Goal: Transaction & Acquisition: Purchase product/service

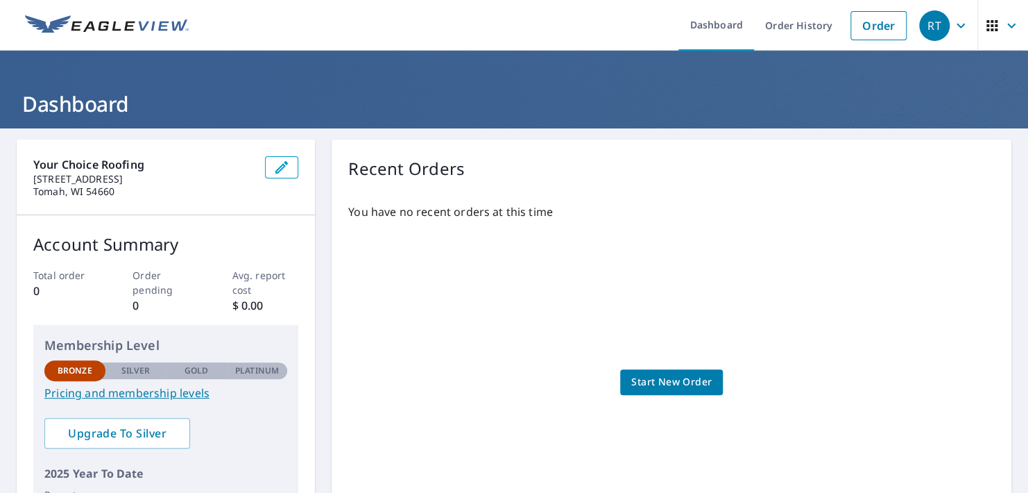
click at [650, 376] on span "Start New Order" at bounding box center [671, 381] width 80 height 17
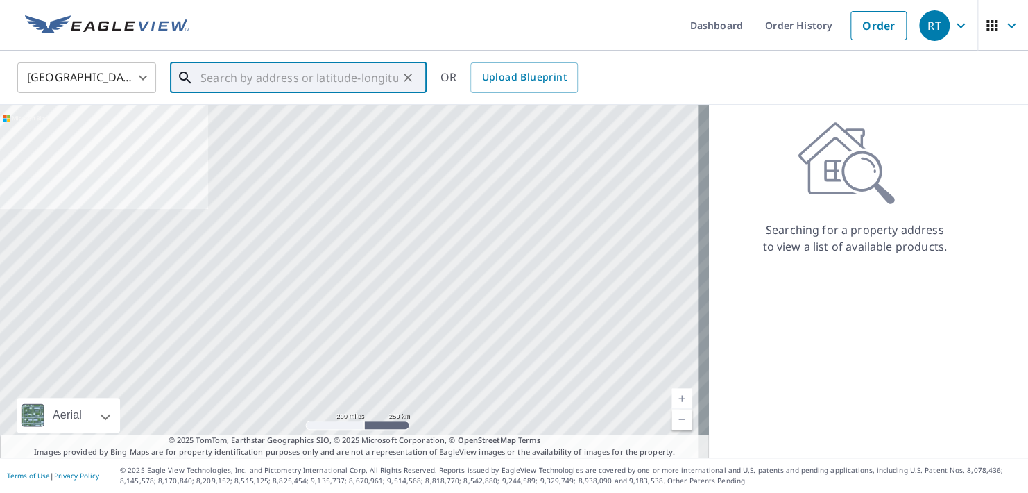
click at [318, 85] on input "text" at bounding box center [300, 77] width 198 height 39
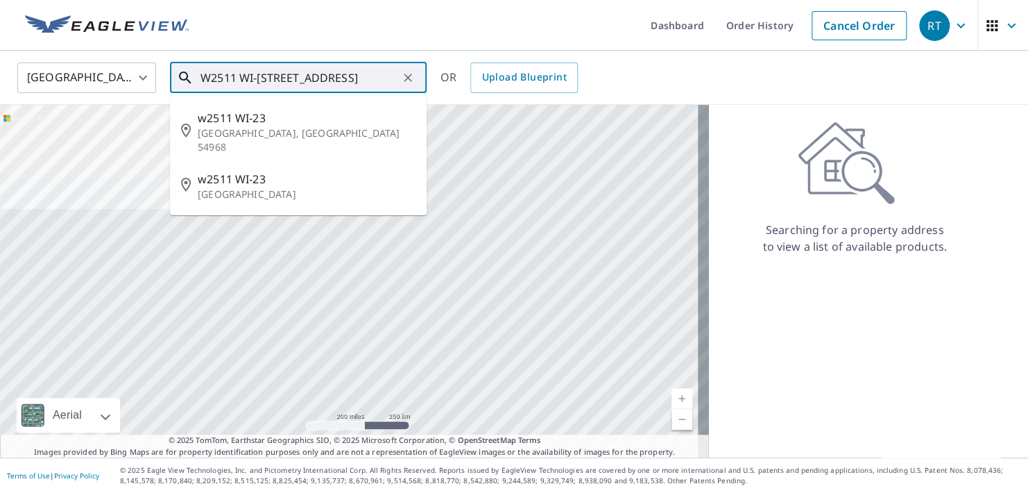
type input "W2511 WI-[STREET_ADDRESS]"
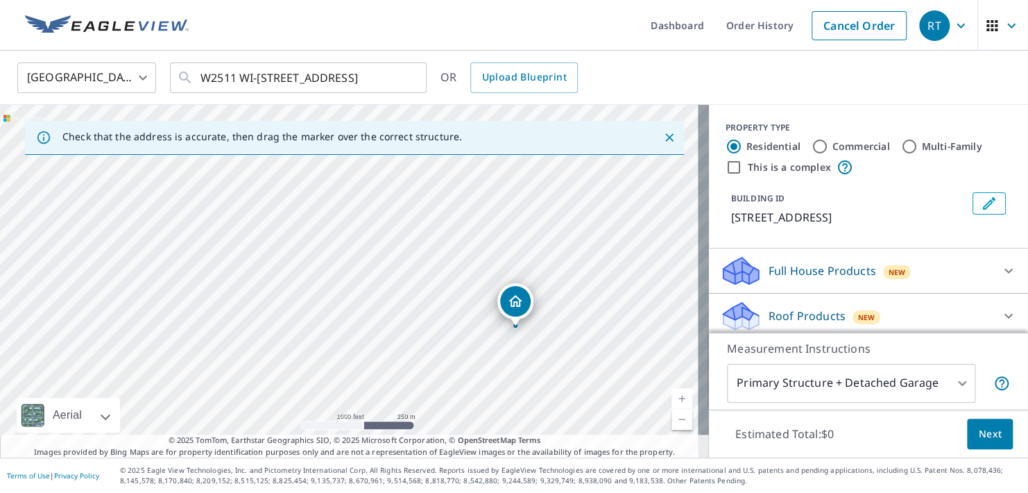
drag, startPoint x: 404, startPoint y: 220, endPoint x: 517, endPoint y: 294, distance: 135.3
drag, startPoint x: 162, startPoint y: 274, endPoint x: 290, endPoint y: 291, distance: 128.8
click at [290, 291] on div "[STREET_ADDRESS][PERSON_NAME]" at bounding box center [354, 281] width 709 height 352
click at [812, 143] on input "Commercial" at bounding box center [820, 146] width 17 height 17
radio input "true"
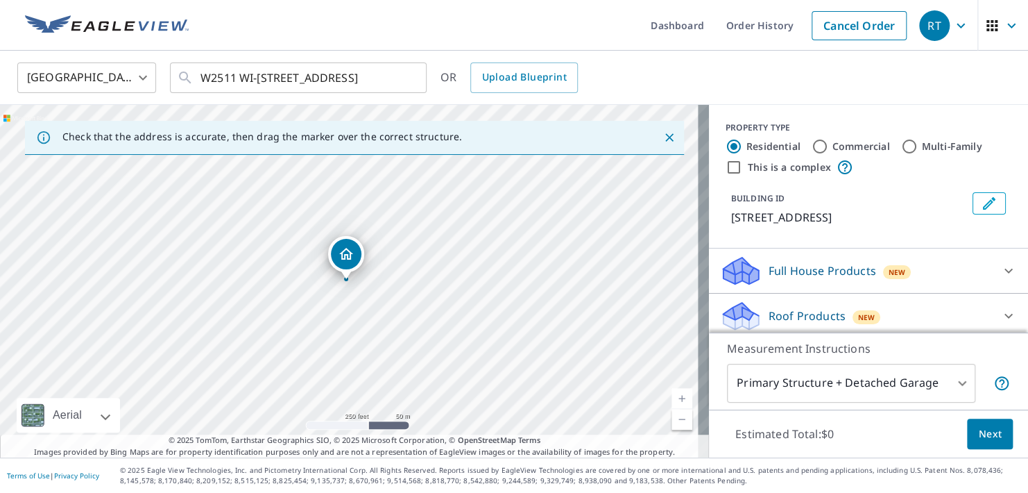
type input "4"
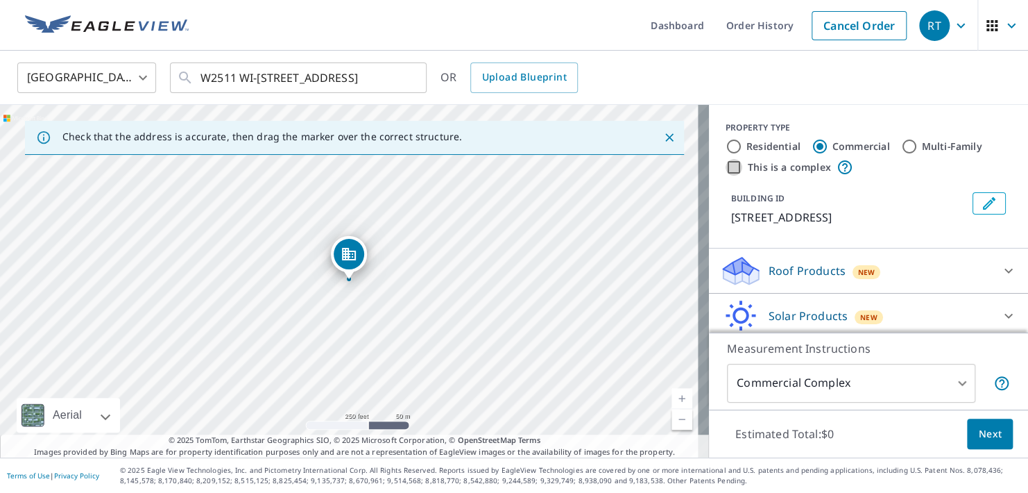
click at [726, 167] on input "This is a complex" at bounding box center [734, 167] width 17 height 17
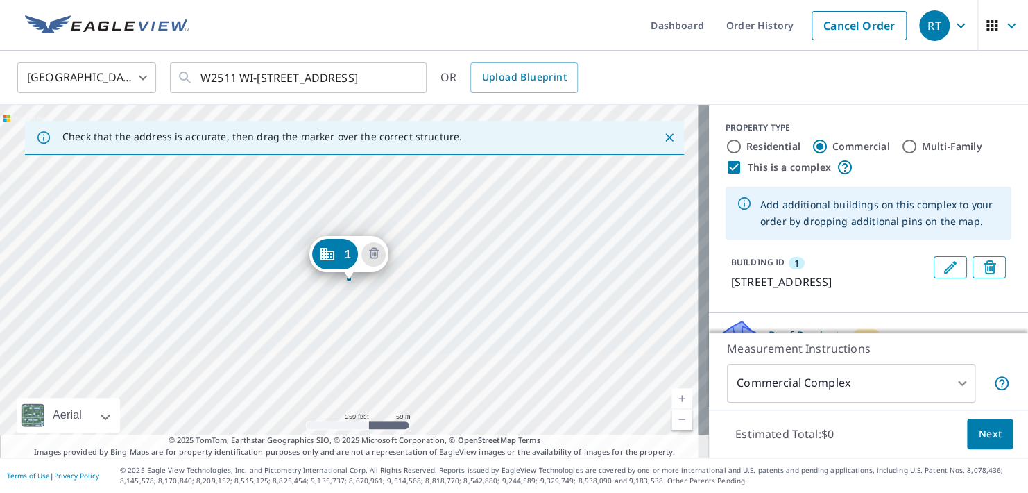
click at [369, 277] on div "[STREET_ADDRESS][PERSON_NAME]" at bounding box center [348, 257] width 79 height 43
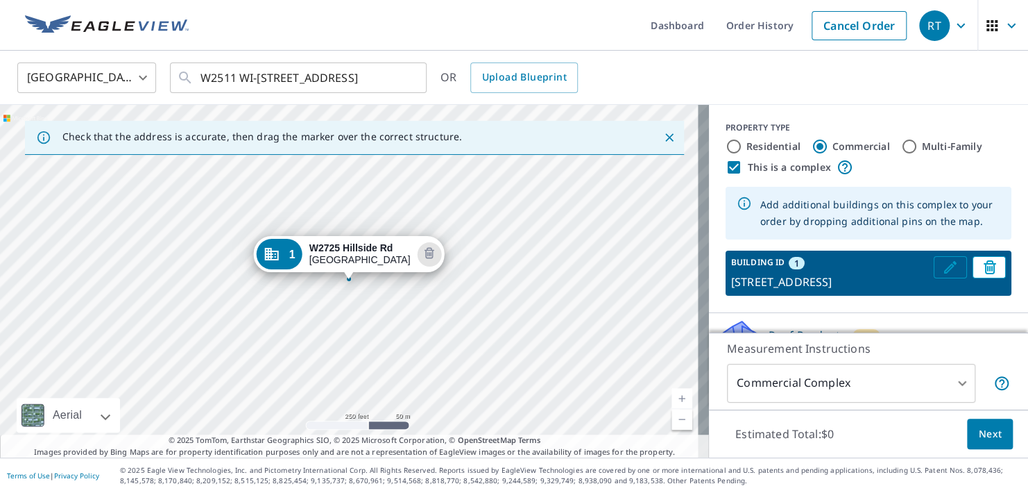
click at [944, 271] on icon "Edit building 1" at bounding box center [950, 267] width 12 height 12
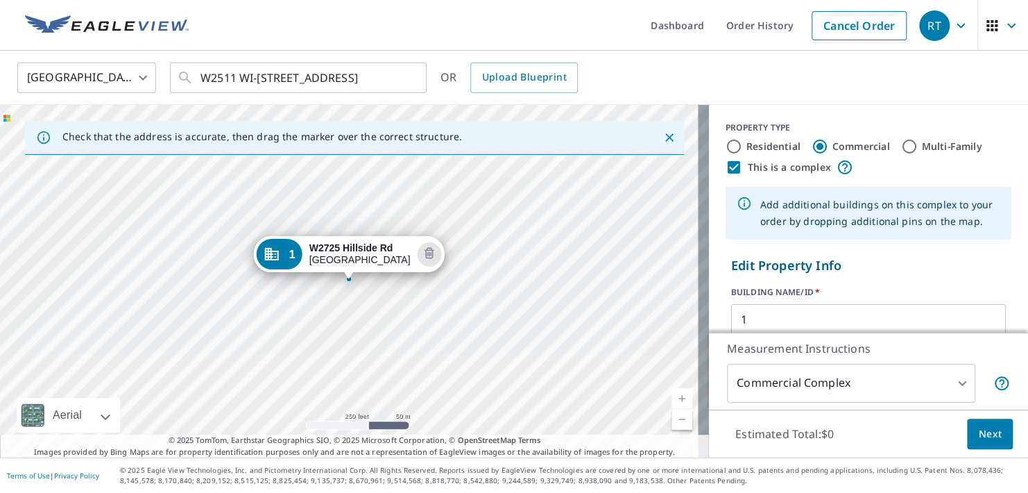
click at [368, 277] on div "[STREET_ADDRESS][PERSON_NAME]" at bounding box center [349, 257] width 191 height 43
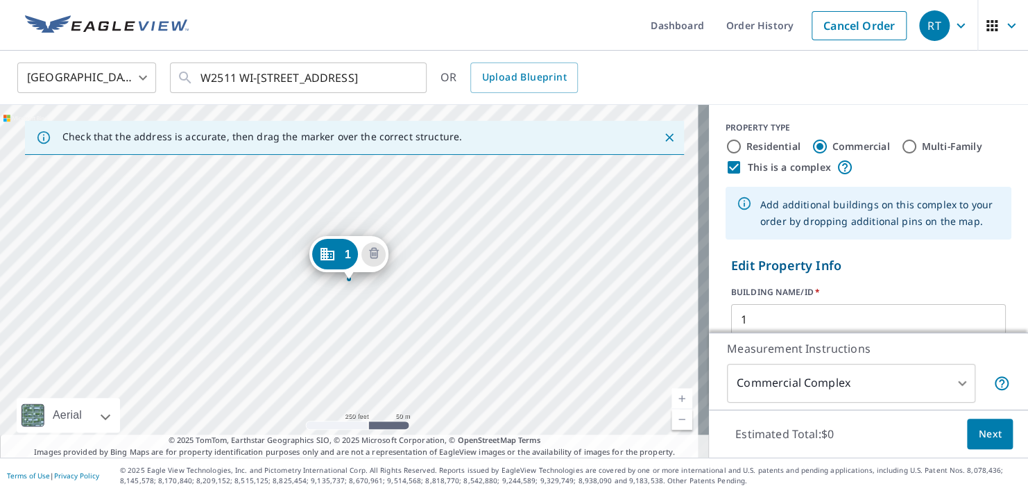
click at [978, 425] on span "Next" at bounding box center [990, 433] width 24 height 17
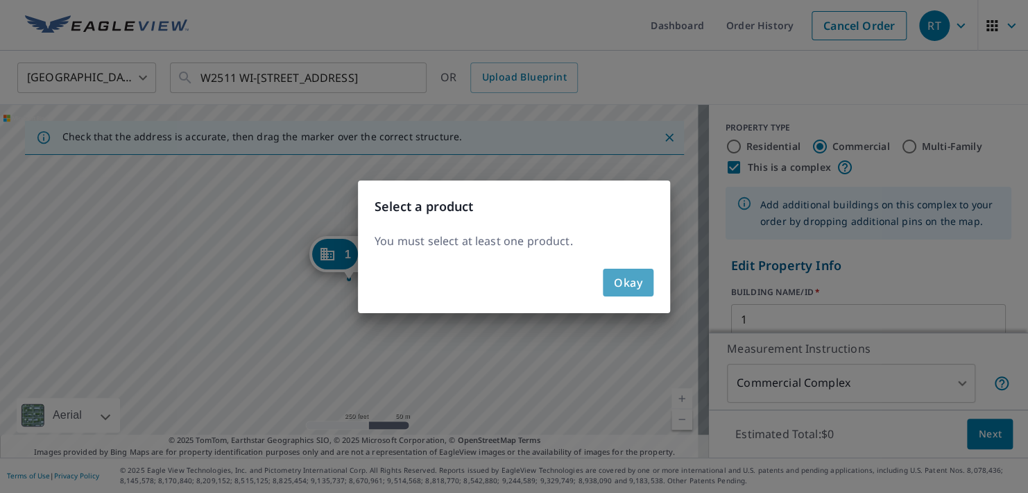
click at [624, 287] on span "Okay" at bounding box center [628, 282] width 28 height 19
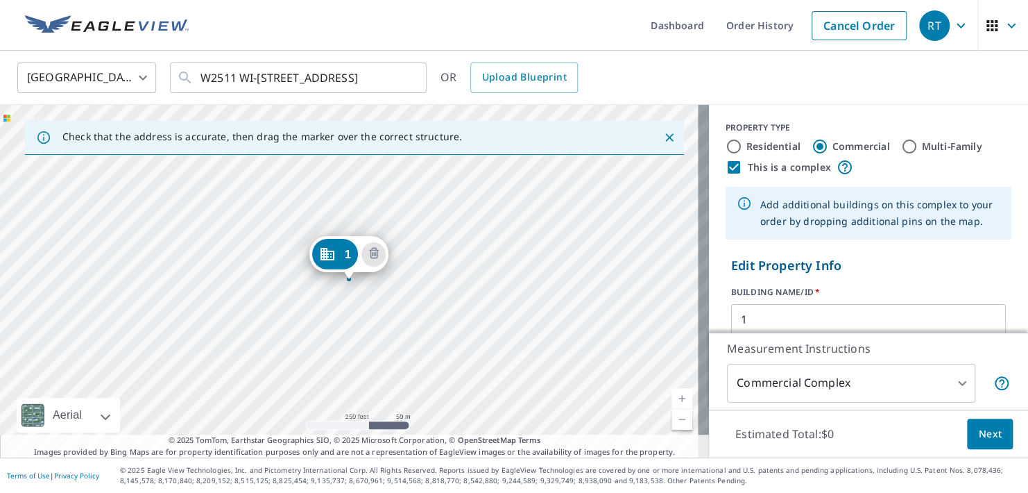
click at [726, 167] on input "This is a complex" at bounding box center [734, 167] width 17 height 17
checkbox input "false"
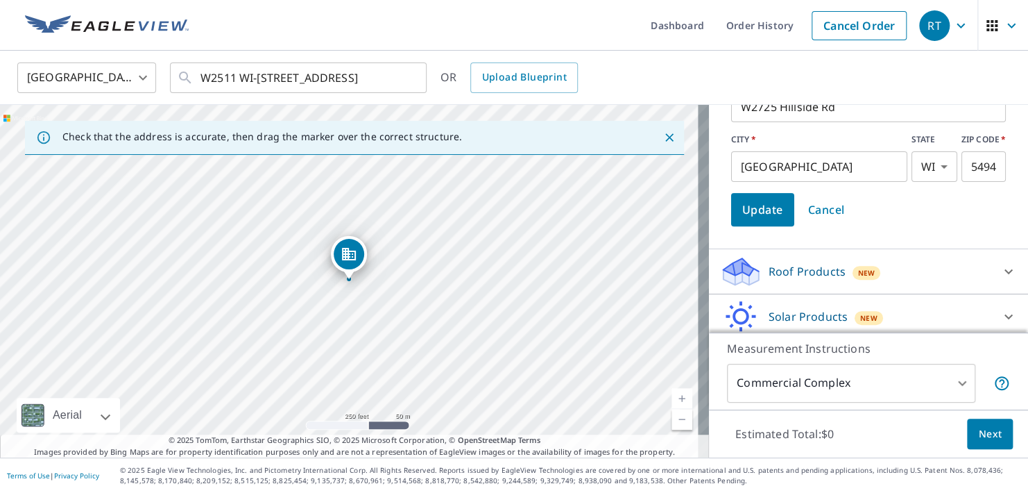
scroll to position [259, 0]
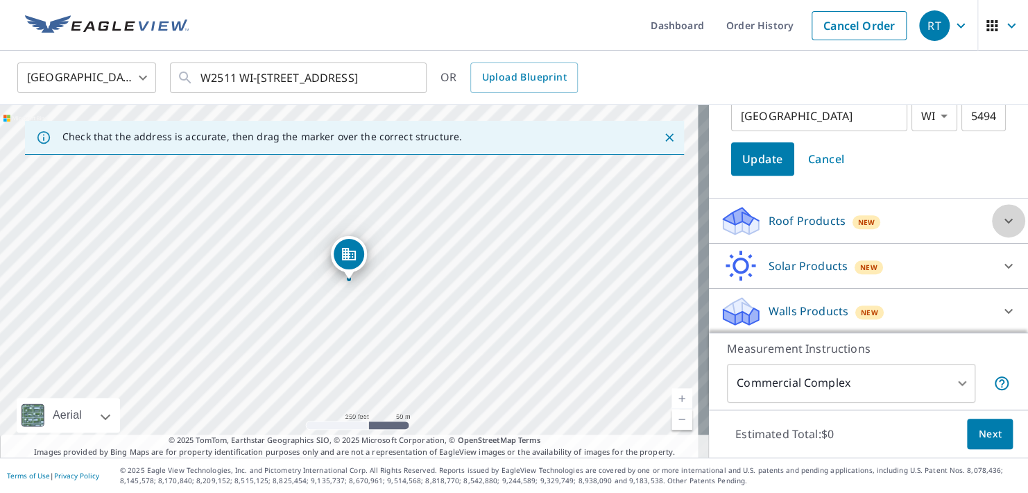
click at [992, 228] on div at bounding box center [1008, 220] width 33 height 33
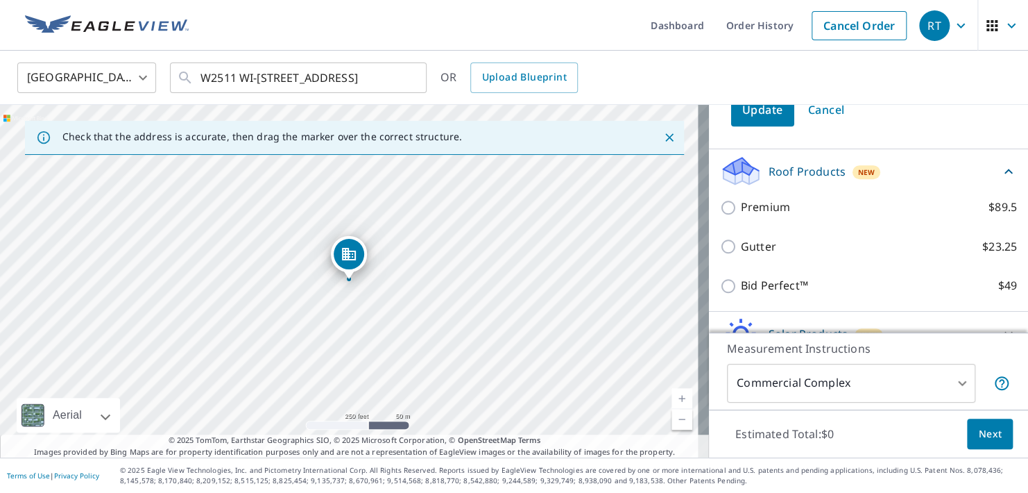
scroll to position [328, 0]
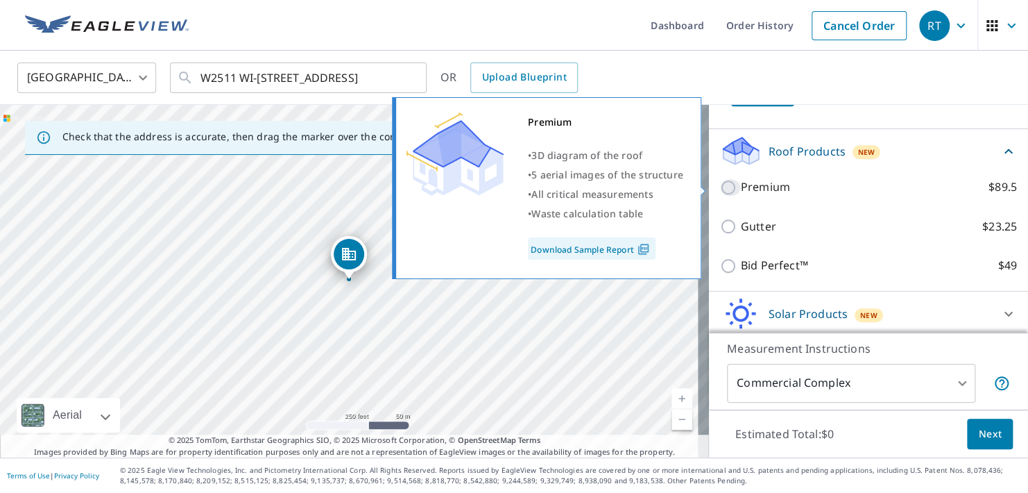
click at [720, 188] on input "Premium $89.5" at bounding box center [730, 187] width 21 height 17
checkbox input "true"
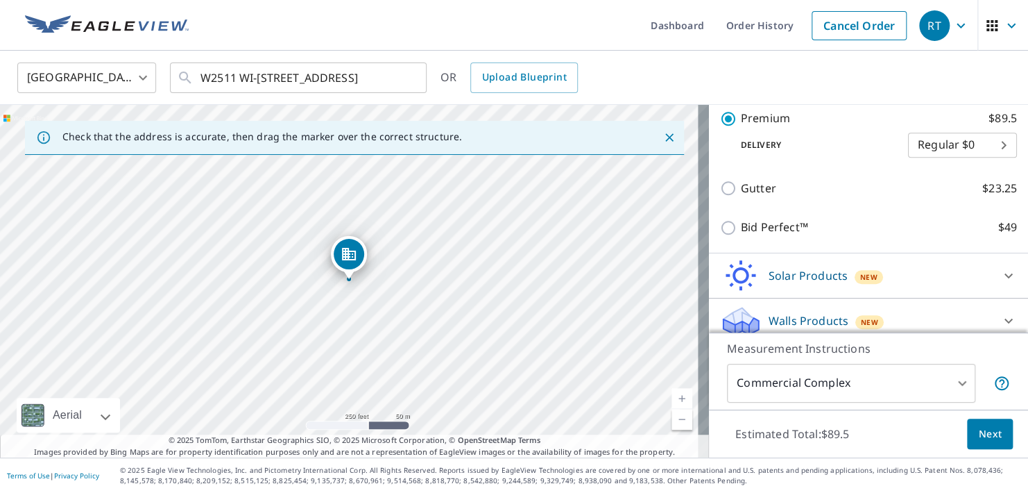
scroll to position [427, 0]
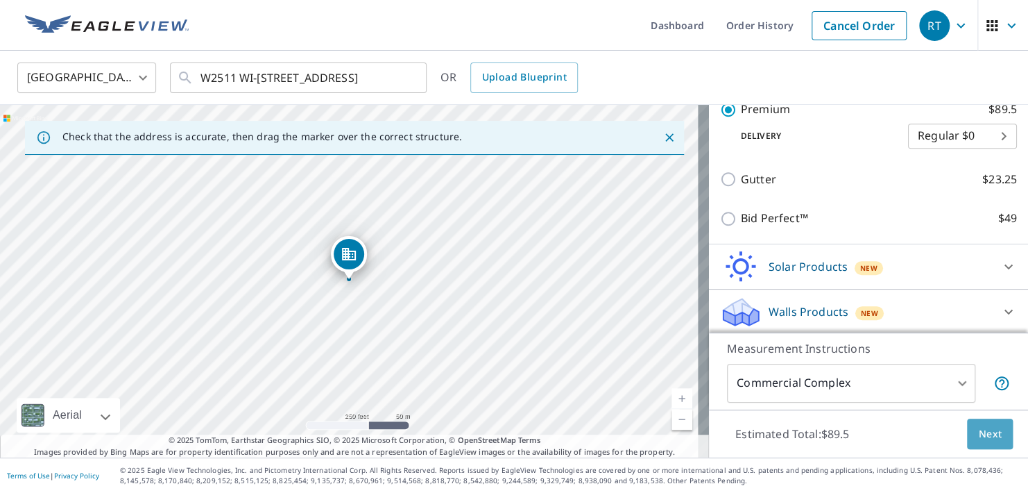
click at [986, 433] on span "Next" at bounding box center [990, 433] width 24 height 17
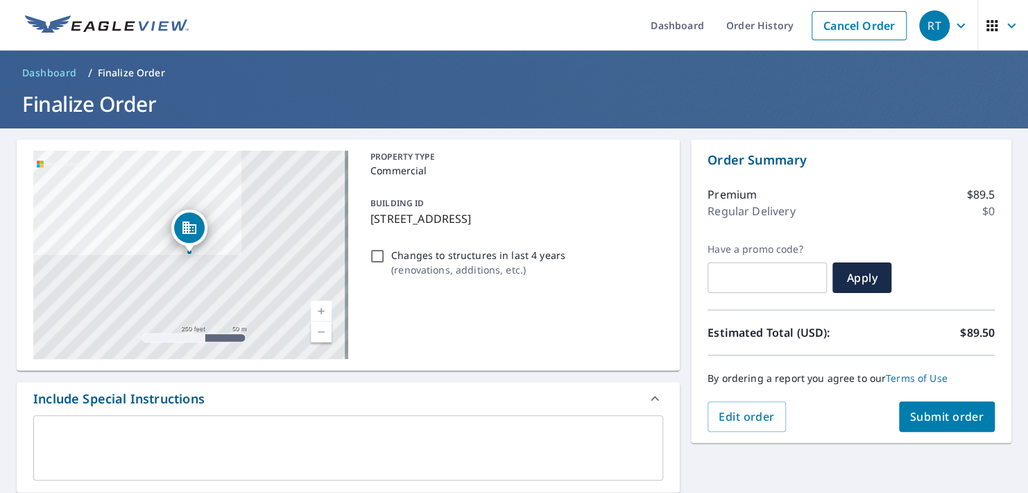
scroll to position [69, 0]
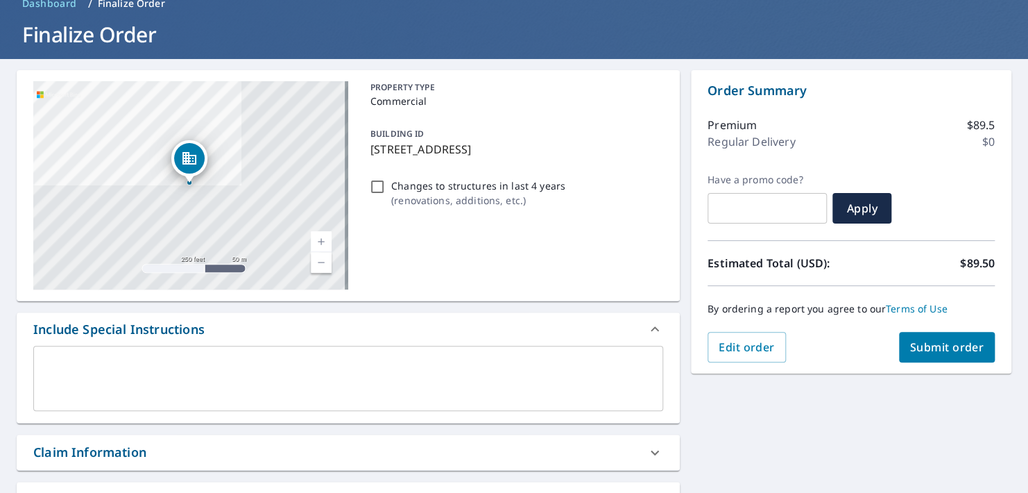
click at [427, 365] on textarea at bounding box center [348, 379] width 611 height 40
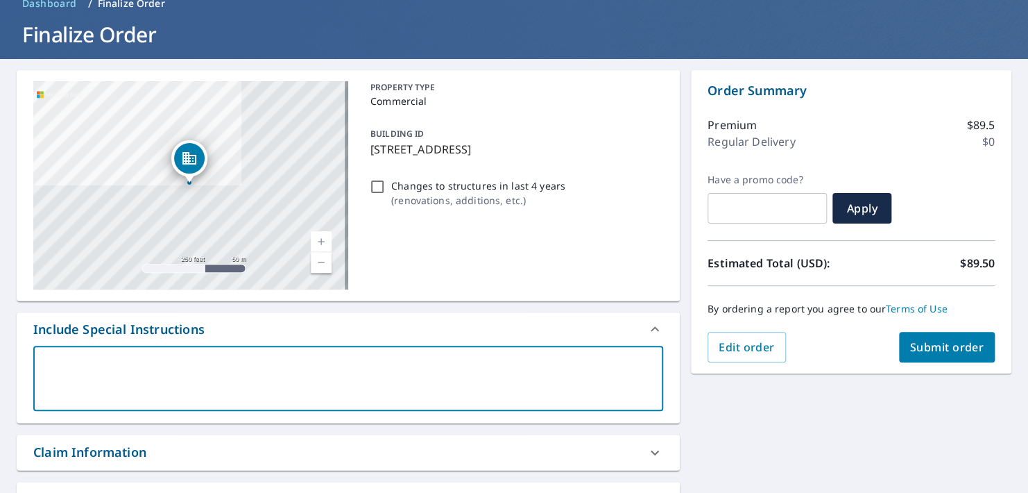
type textarea "N"
type textarea "x"
type textarea "Ne"
type textarea "x"
type textarea "Nee"
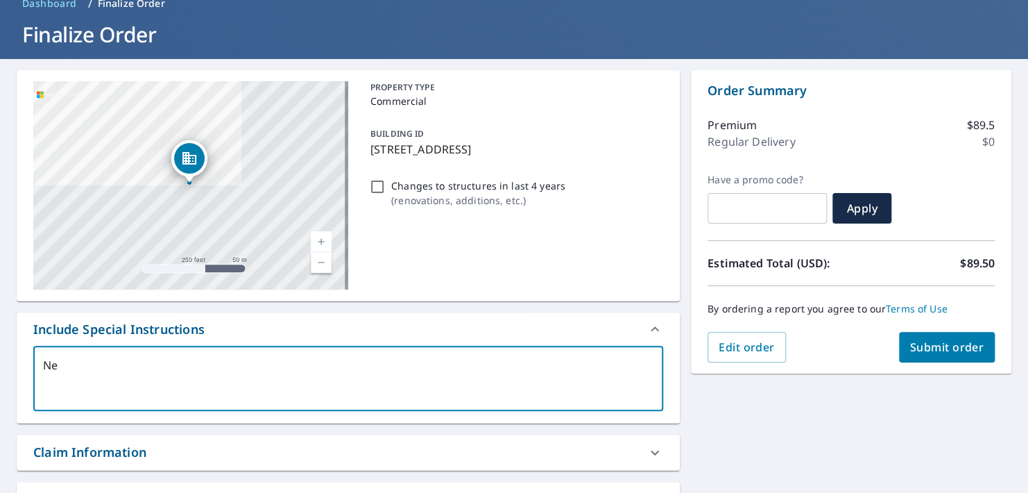
type textarea "x"
type textarea "Need"
type textarea "x"
type textarea "Need"
type textarea "x"
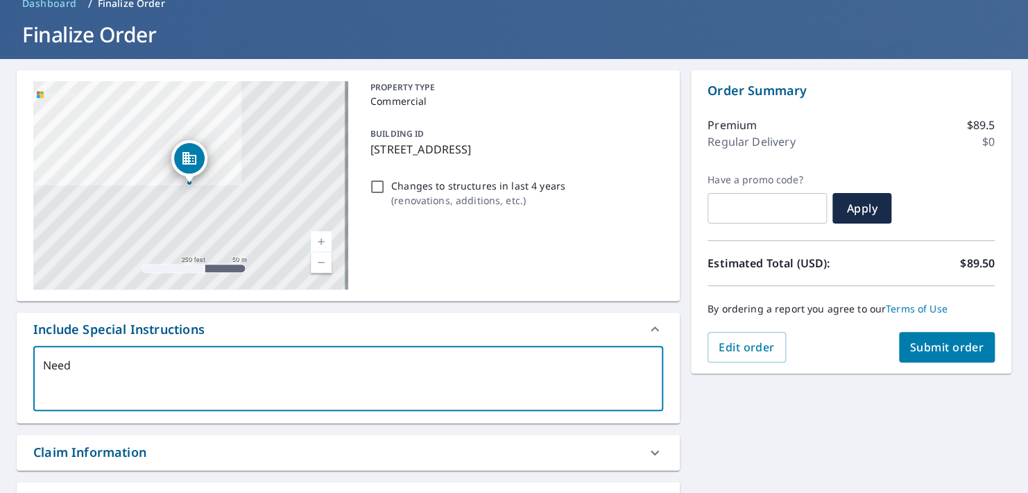
type textarea "Need a"
type textarea "x"
type textarea "Need a"
type textarea "x"
type textarea "Need a r"
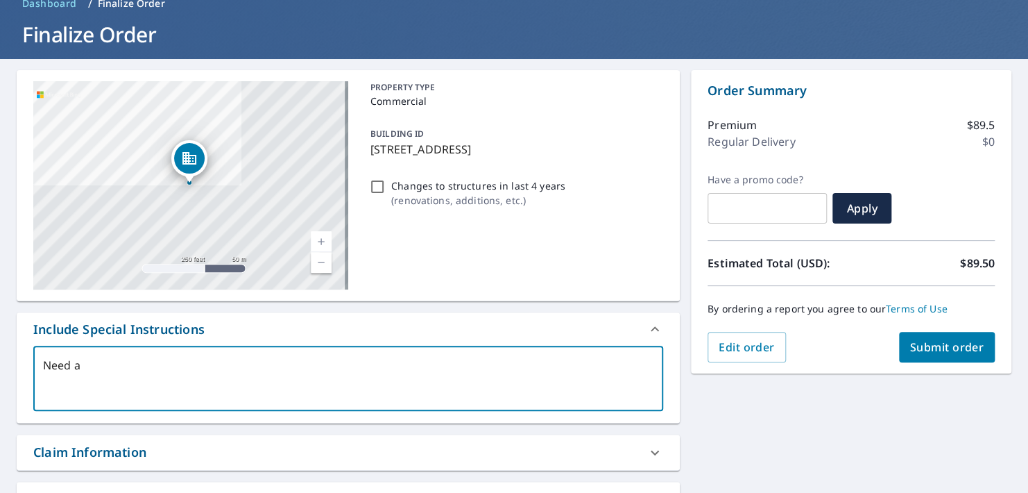
type textarea "x"
type textarea "Need a re"
type textarea "x"
type textarea "Need a rep"
type textarea "x"
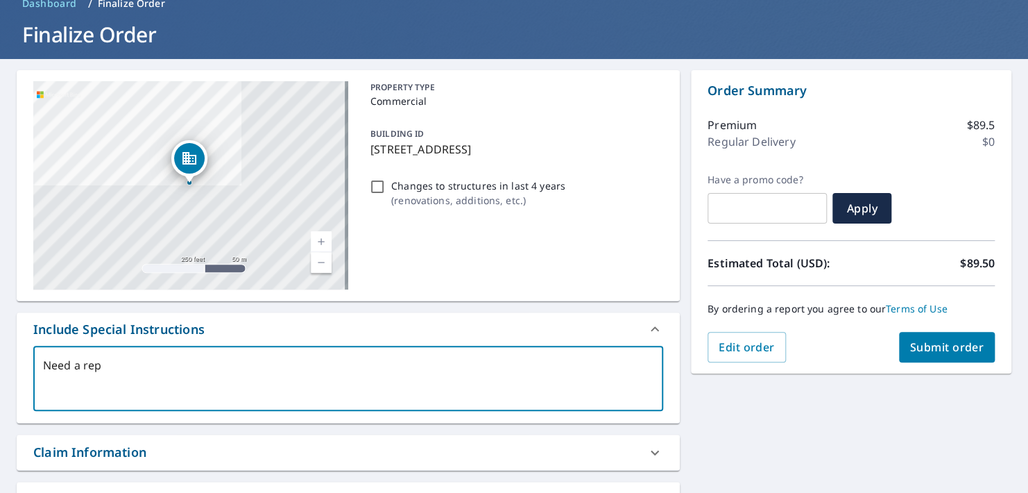
type textarea "Need a repo"
type textarea "x"
type textarea "Need a repor"
type textarea "x"
type textarea "Need a report"
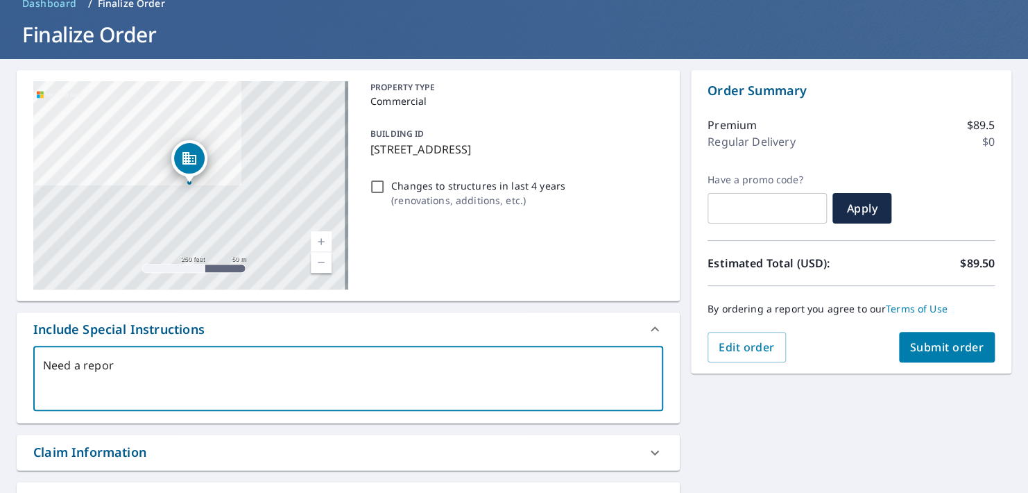
type textarea "x"
type textarea "Need a report"
type textarea "x"
type textarea "Need a report o"
type textarea "x"
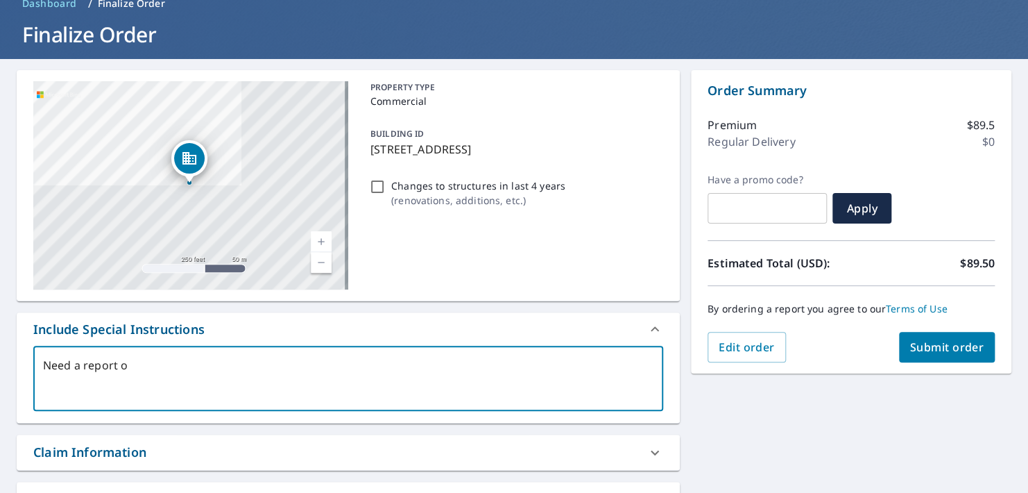
type textarea "Need a report of"
type textarea "x"
type textarea "Need a report of"
type textarea "x"
type textarea "Need a report of"
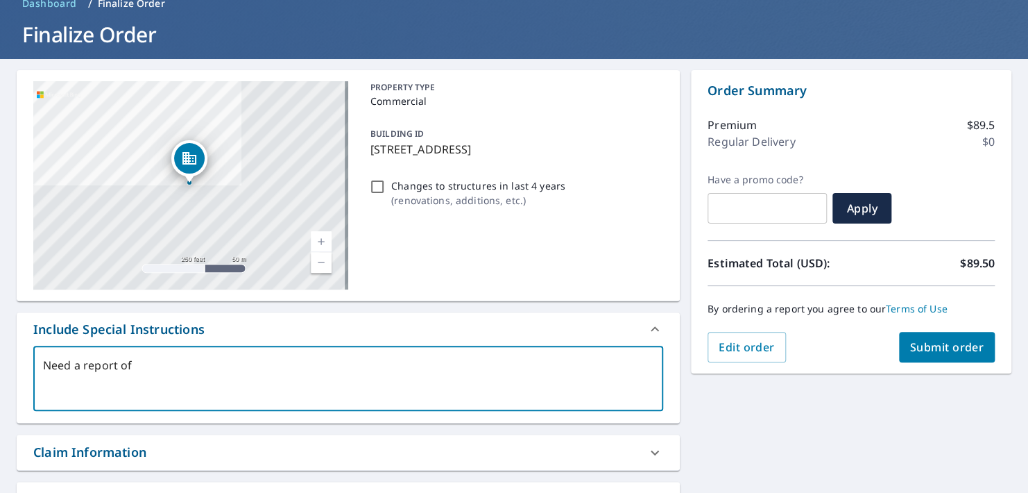
type textarea "x"
type textarea "Need a report o"
type textarea "x"
type textarea "Need a report on"
type textarea "x"
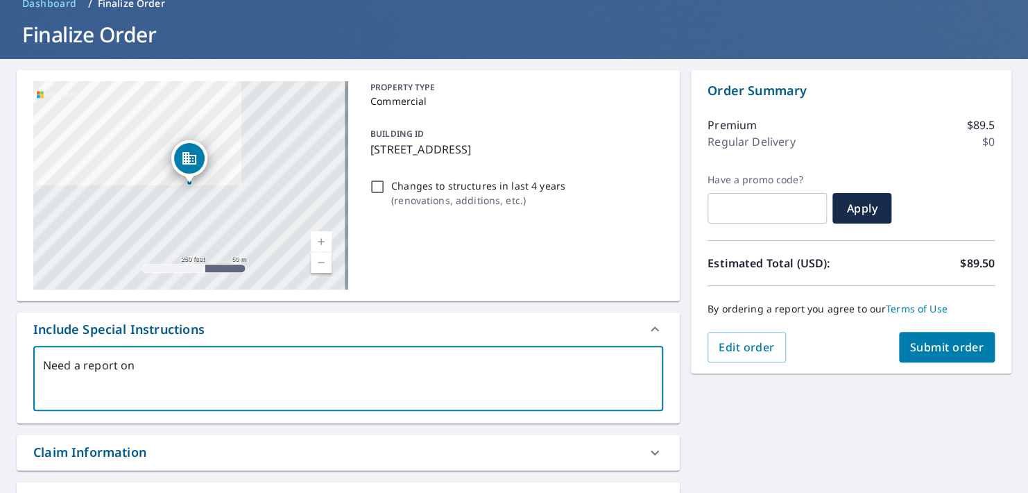
type textarea "Need a report on"
type textarea "x"
type textarea "Need a report on t"
type textarea "x"
type textarea "Need a report on th"
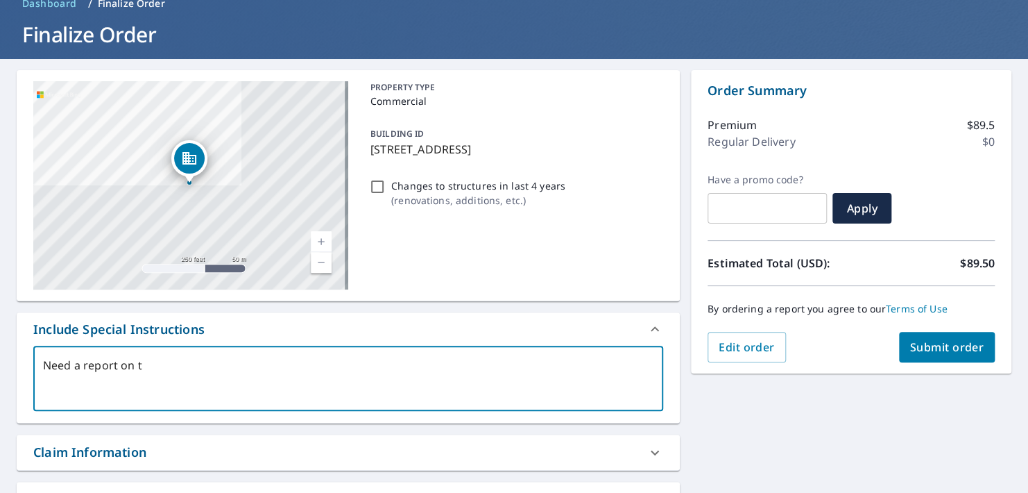
type textarea "x"
type textarea "Need a report on the"
type textarea "x"
type textarea "Need a report on the"
type textarea "x"
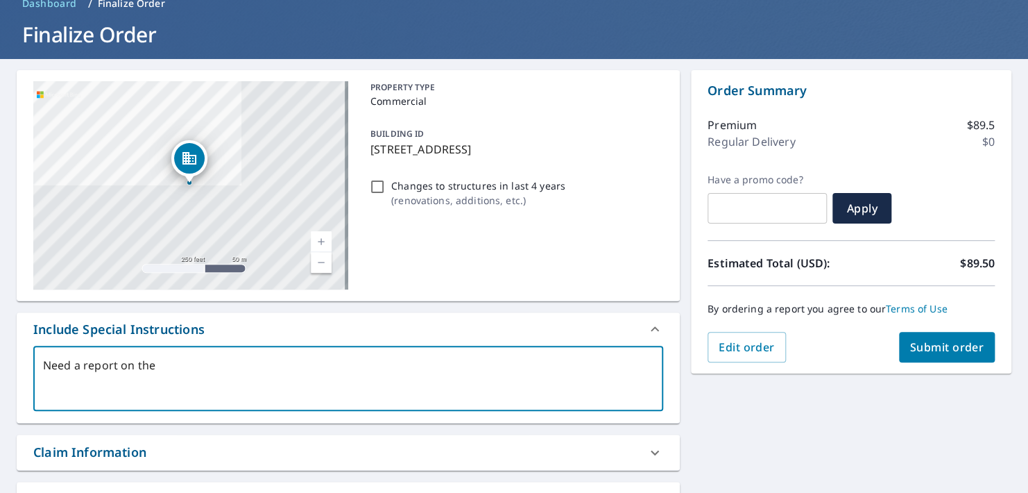
type textarea "Need a report on the m"
type textarea "x"
type textarea "Need a report on the me"
type textarea "x"
type textarea "Need a report on the mem"
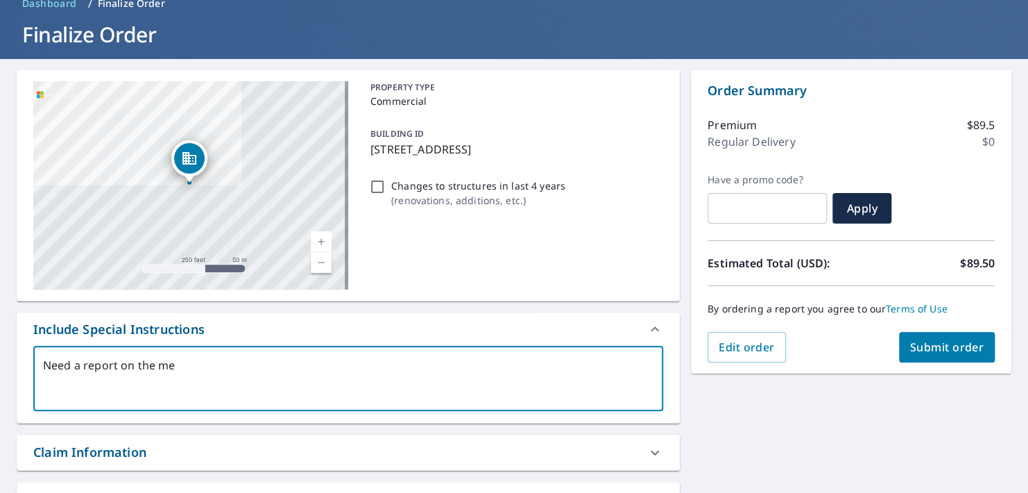
type textarea "x"
type textarea "Need a report on the memb"
type textarea "x"
type textarea "Need a report on the membr"
type textarea "x"
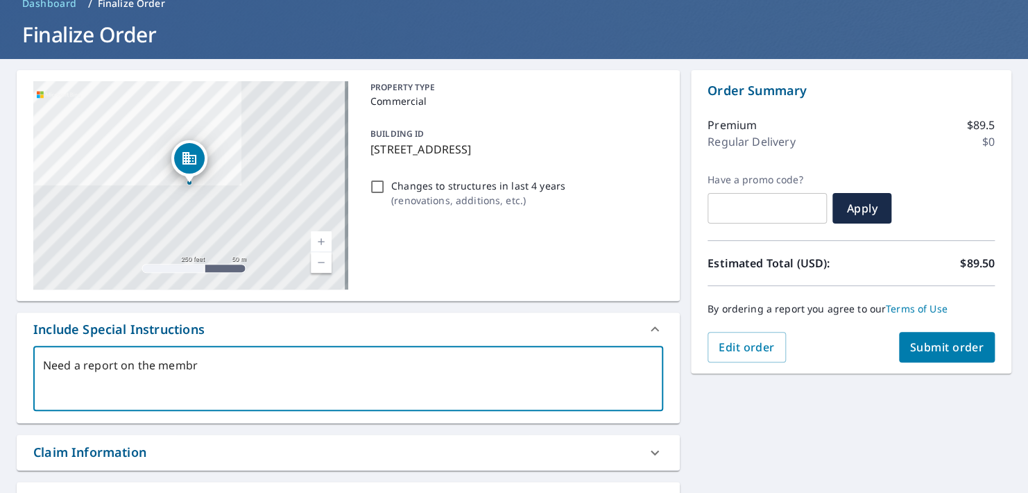
type textarea "Need a report on the membra"
type textarea "x"
type textarea "Need a report on the membran"
type textarea "x"
type textarea "Need a report on the membrane"
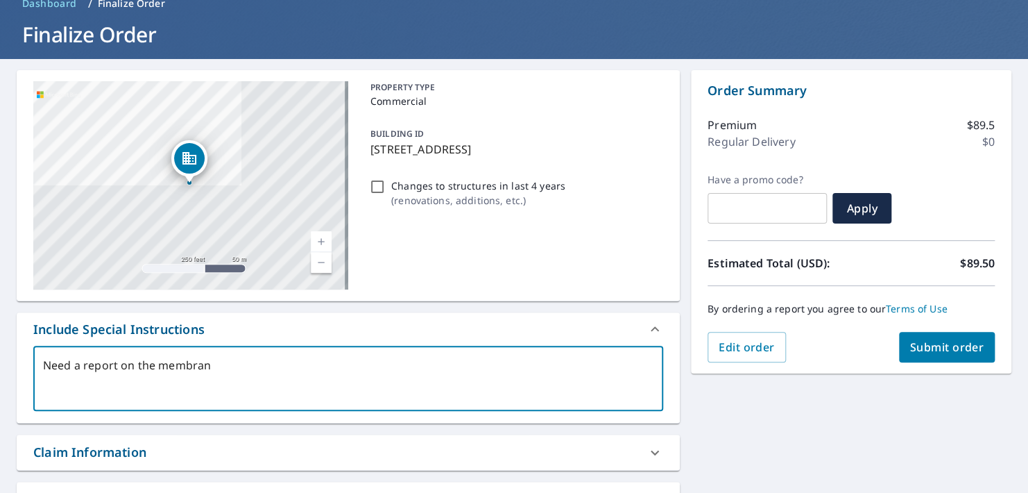
type textarea "x"
type textarea "Need a report on the membrane"
type textarea "x"
type textarea "Need a report on the membrane a"
type textarea "x"
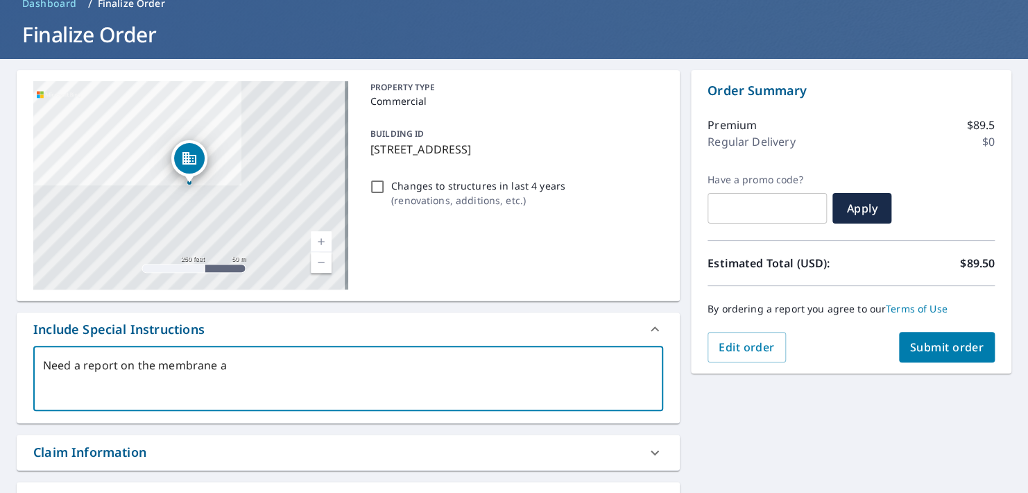
type textarea "Need a report on the membrane an"
type textarea "x"
type textarea "Need a report on the membrane and"
type textarea "x"
type textarea "Need a report on the membrane and"
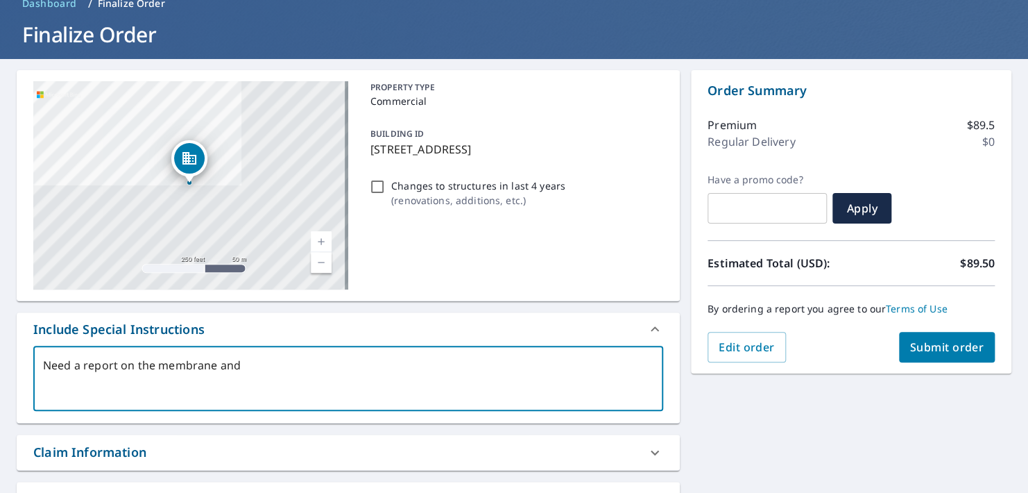
type textarea "x"
type textarea "Need a report on the membrane and t"
type textarea "x"
type textarea "Need a report on the membrane and th"
type textarea "x"
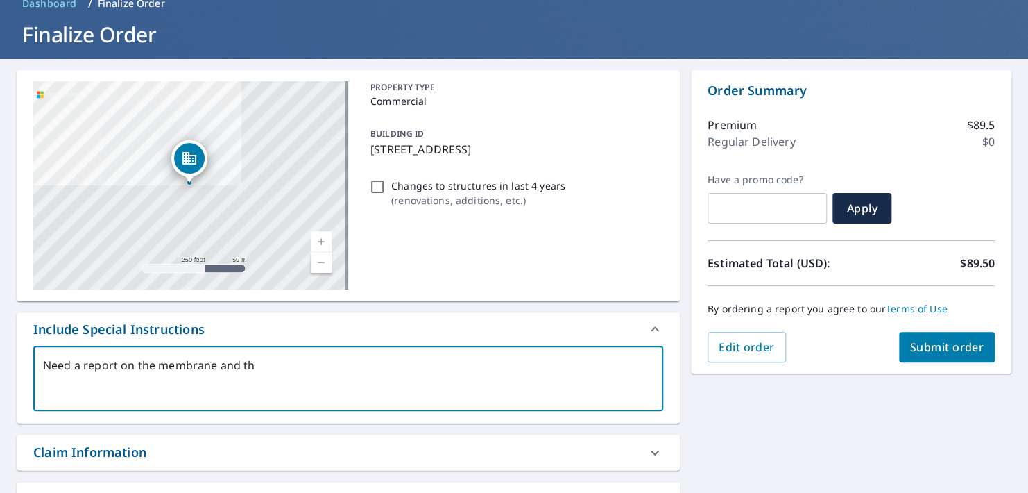
type textarea "Need a report on the membrane and the"
type textarea "x"
type textarea "Need a report on the membrane and the"
type textarea "x"
type textarea "Need a report on the membrane and the s"
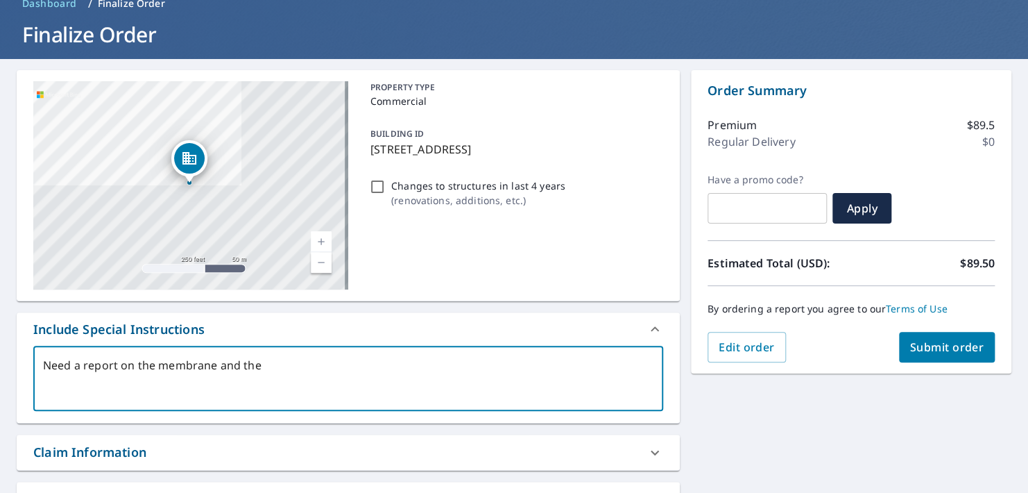
type textarea "x"
type textarea "Need a report on the membrane and the sh"
type textarea "x"
type textarea "Need a report on the membrane and the shi"
type textarea "x"
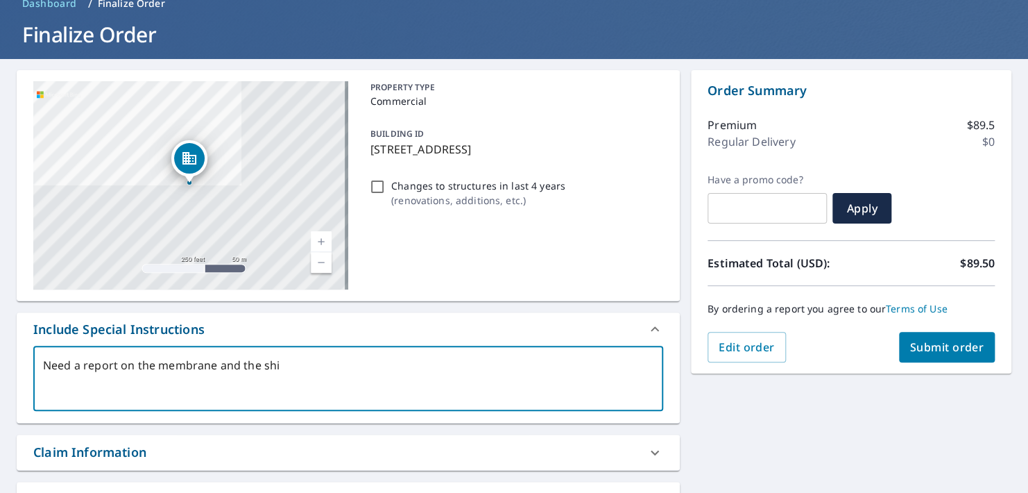
type textarea "Need a report on the membrane and the shin"
type textarea "x"
type textarea "Need a report on the membrane and the shing"
type textarea "x"
type textarea "Need a report on the membrane and the shingl"
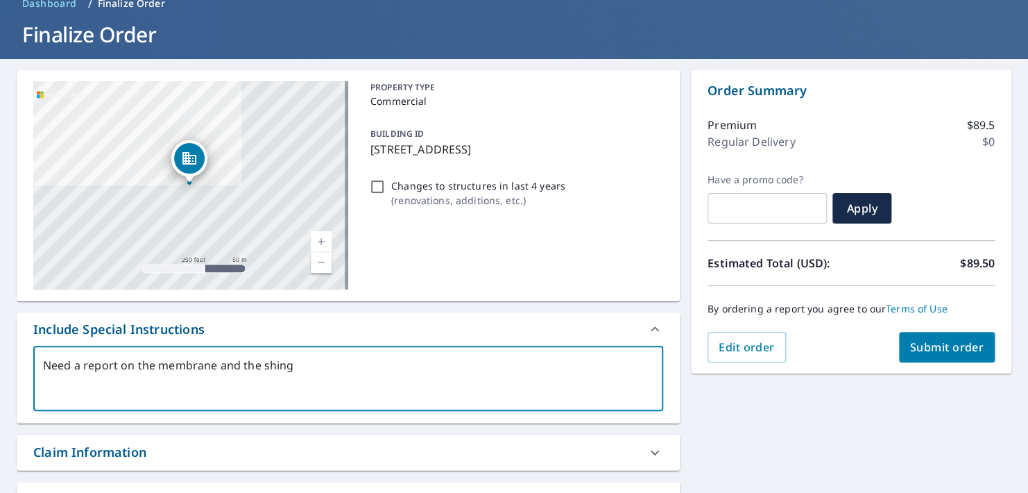
type textarea "x"
type textarea "Need a report on the membrane and the shingle"
type textarea "x"
type textarea "Need a report on the membrane and the shingle"
type textarea "x"
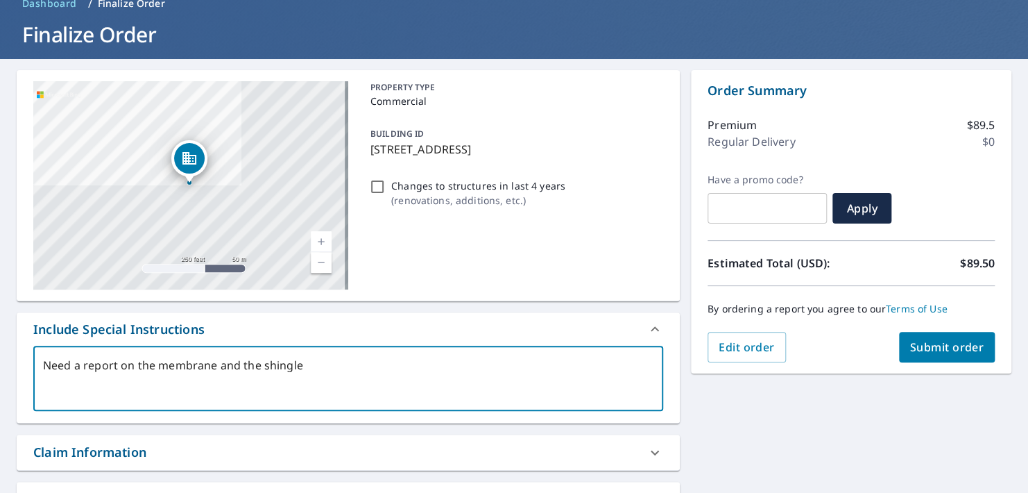
type textarea "Need a report on the membrane and the shingle s"
type textarea "x"
type textarea "Need a report on the membrane and the shingle se"
type textarea "x"
type textarea "Need a report on the membrane and the shingle sec"
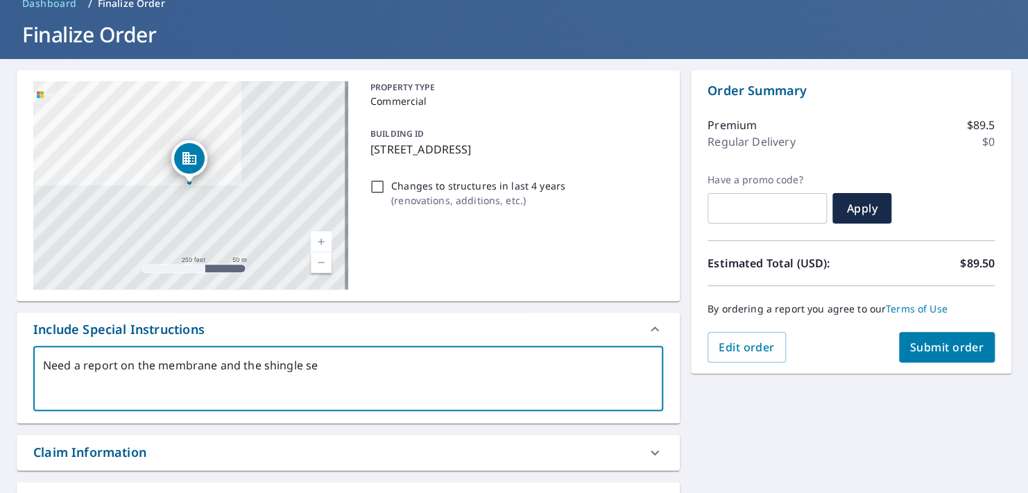
type textarea "x"
type textarea "Need a report on the membrane and the shingle sect"
type textarea "x"
type textarea "Need a report on the membrane and the shingle secti"
type textarea "x"
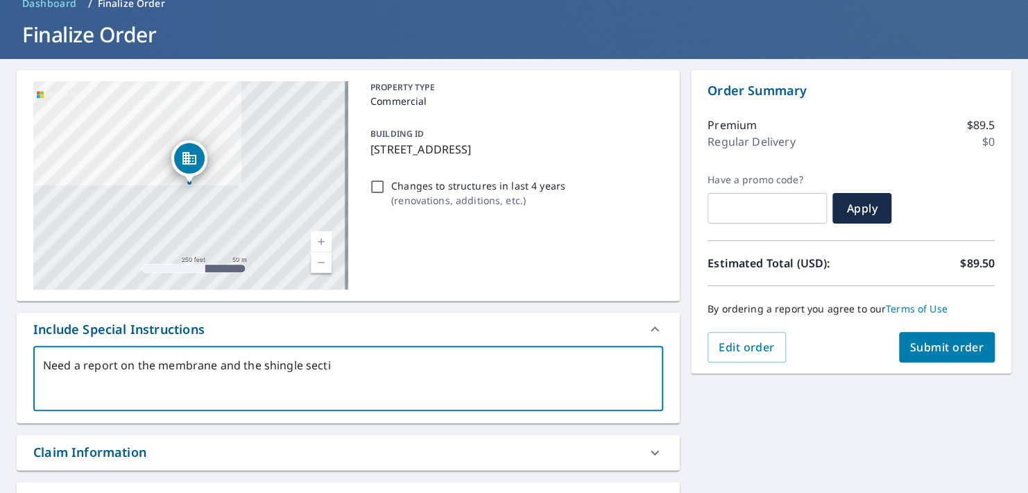
type textarea "Need a report on the membrane and the shingle sectio"
type textarea "x"
type textarea "Need a report on the membrane and the shingle section"
type textarea "x"
type textarea "Need a report on the membrane and the shingle sections"
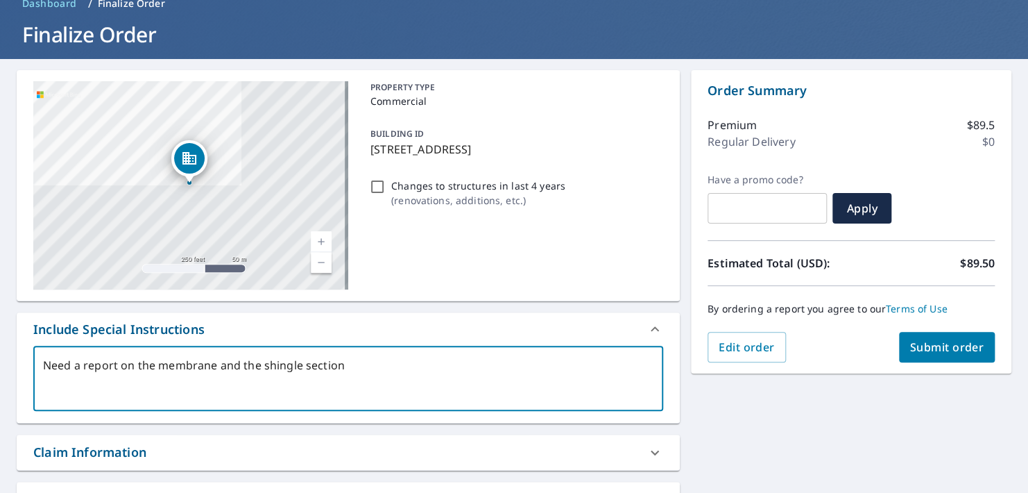
type textarea "x"
type textarea "Need a report on the membrane and the shingle sections"
type textarea "x"
type textarea "Need a report on the membrane and the shingle sections o"
type textarea "x"
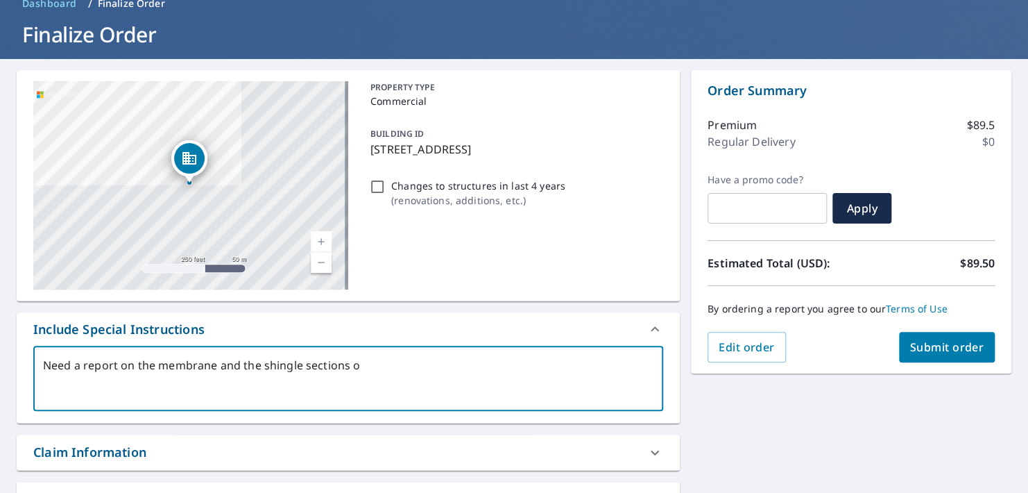
type textarea "Need a report on the membrane and the shingle sections of"
type textarea "x"
type textarea "Need a report on the membrane and the shingle sections of"
type textarea "x"
type textarea "Need a report on the membrane and the shingle sections of t"
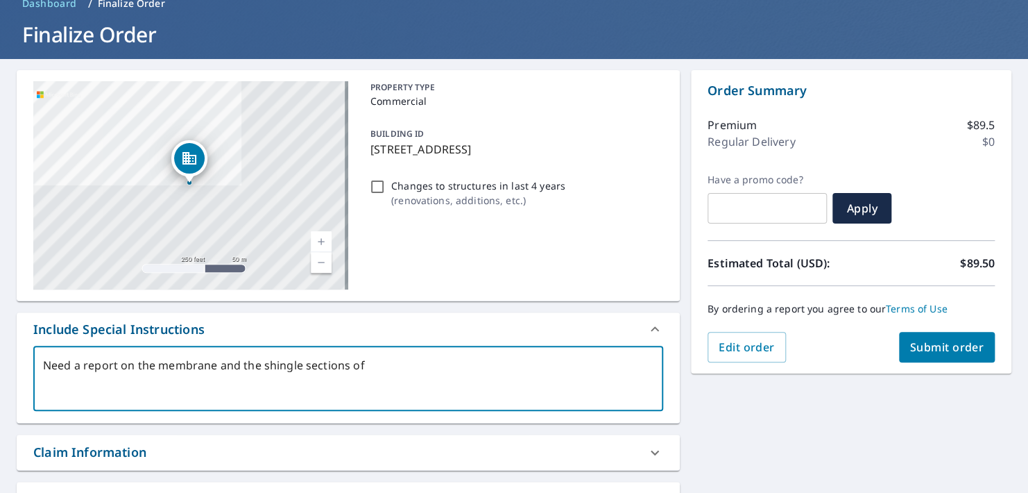
type textarea "x"
type textarea "Need a report on the membrane and the shingle sections of th"
type textarea "x"
type textarea "Need a report on the membrane and the shingle sections of thi"
type textarea "x"
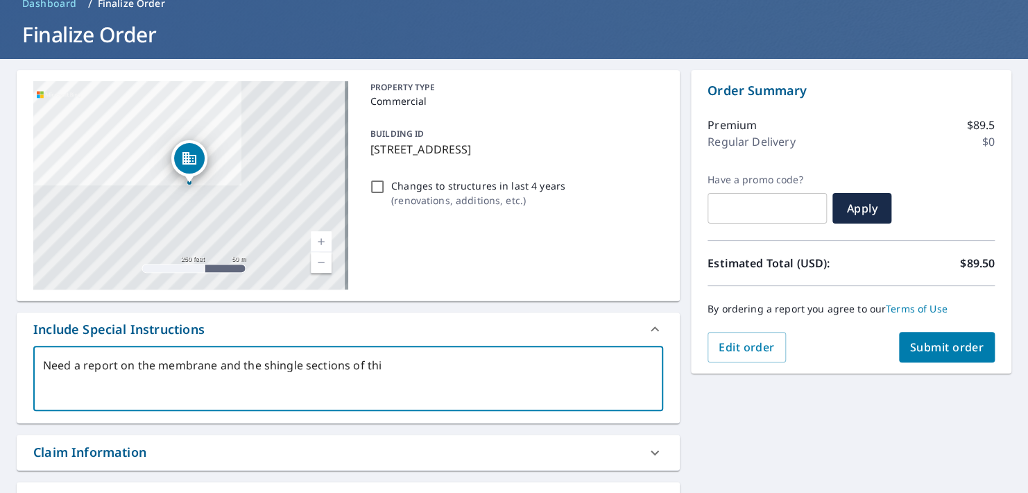
type textarea "Need a report on the membrane and the shingle sections of this"
type textarea "x"
type textarea "Need a report on the membrane and the shingle sections of this"
type textarea "x"
type textarea "Need a report on the membrane and the shingle sections of this r"
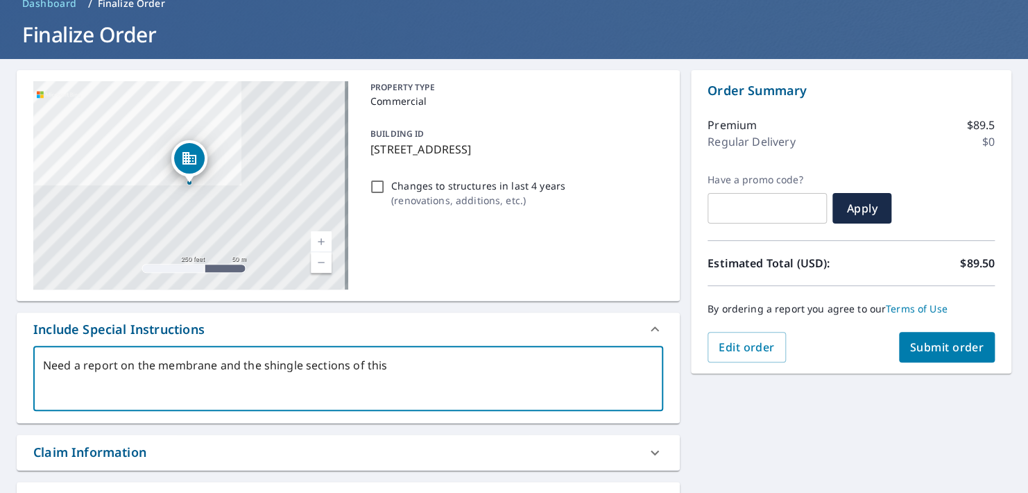
type textarea "x"
type textarea "Need a report on the membrane and the shingle sections of this ro"
type textarea "x"
type textarea "Need a report on the membrane and the shingle sections of this roo"
type textarea "x"
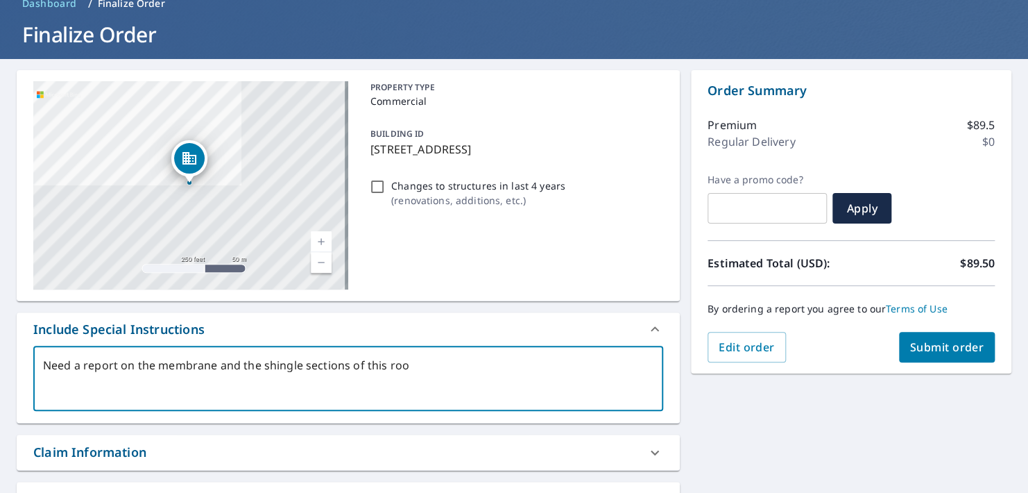
type textarea "Need a report on the membrane and the shingle sections of this roof"
type textarea "x"
type textarea "Need a report on the membrane and the shingle sections of this roof."
type textarea "x"
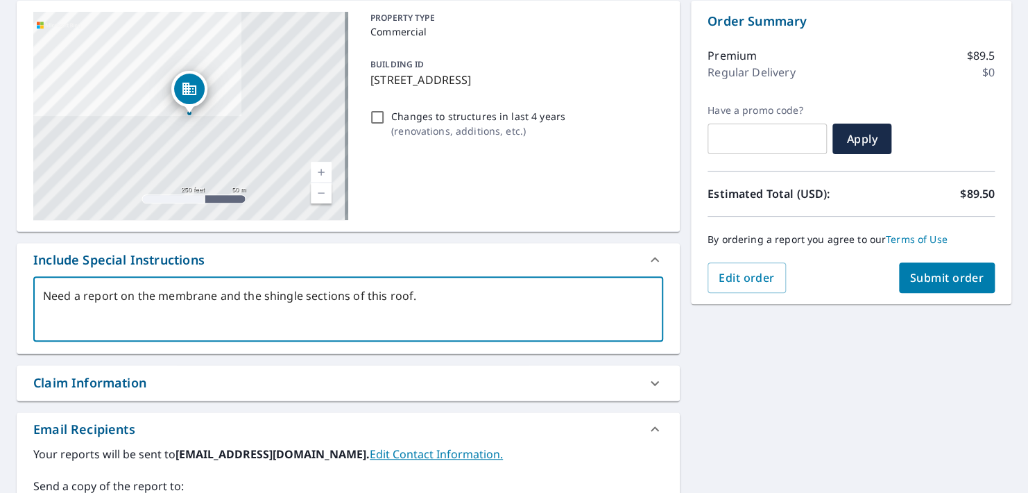
scroll to position [208, 0]
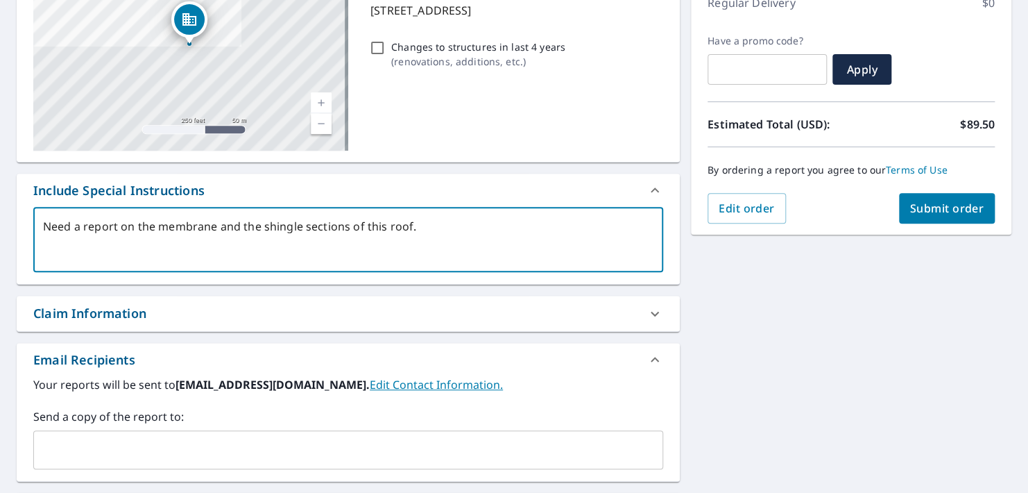
type textarea "Need a report on the membrane and the shingle sections of this roof."
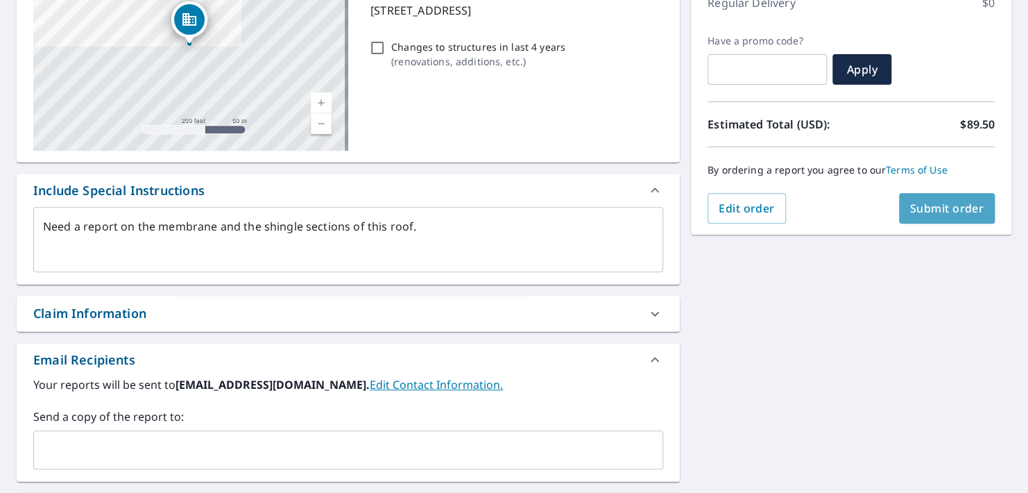
click at [936, 214] on span "Submit order" at bounding box center [947, 208] width 74 height 15
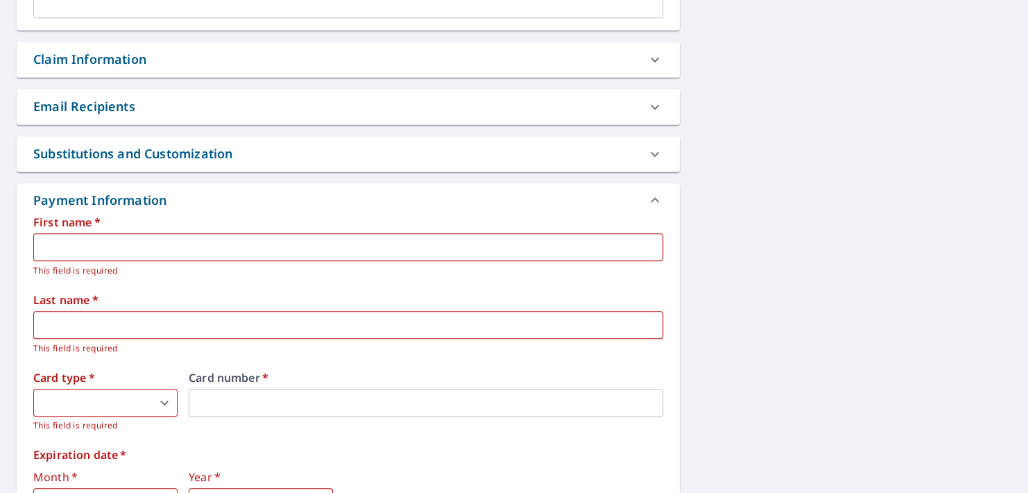
scroll to position [486, 0]
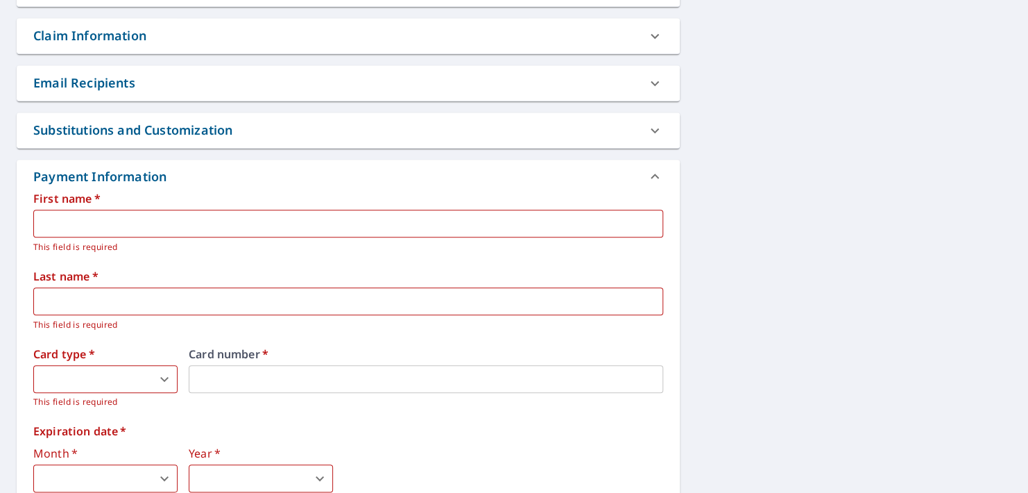
click at [339, 226] on input "text" at bounding box center [348, 224] width 630 height 28
type textarea "x"
type input "R"
type textarea "x"
type input "Ra"
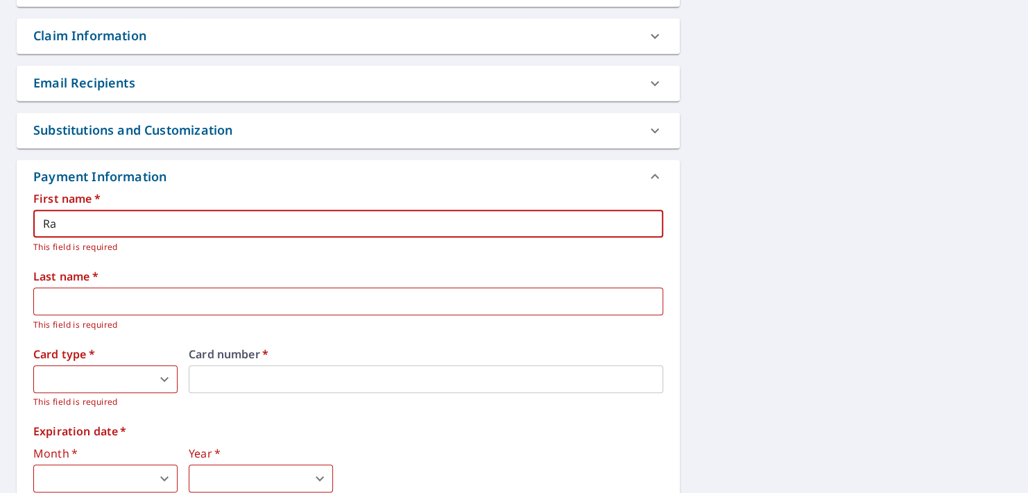
type textarea "x"
type input "[PERSON_NAME]"
type textarea "x"
type input "Raym"
type textarea "x"
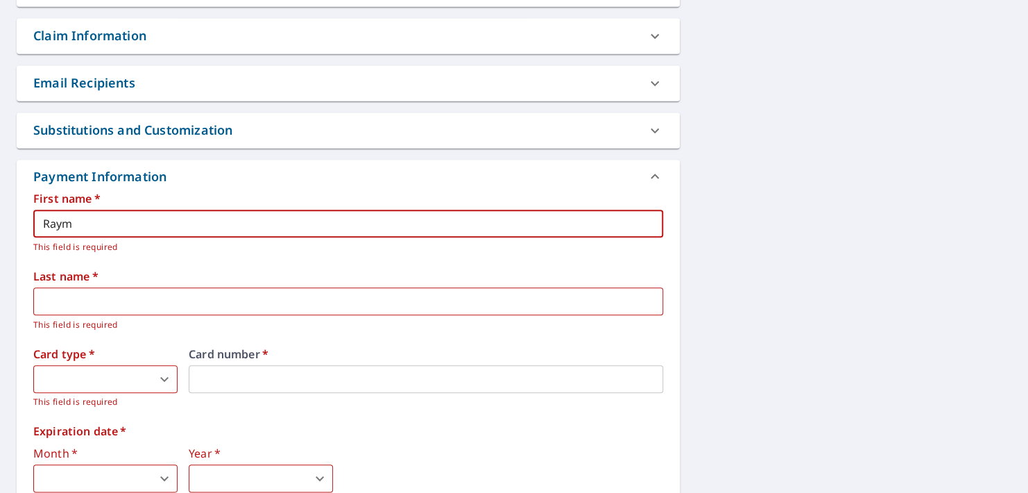
type input "[PERSON_NAME]"
type textarea "x"
type input "[PERSON_NAME]"
type textarea "x"
type input "[PERSON_NAME]"
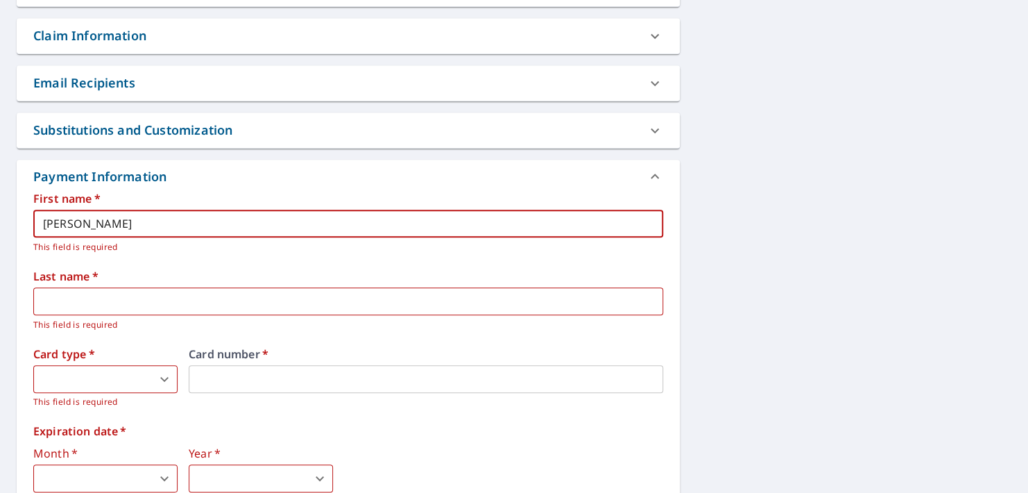
type input "[PERSON_NAME]"
type textarea "x"
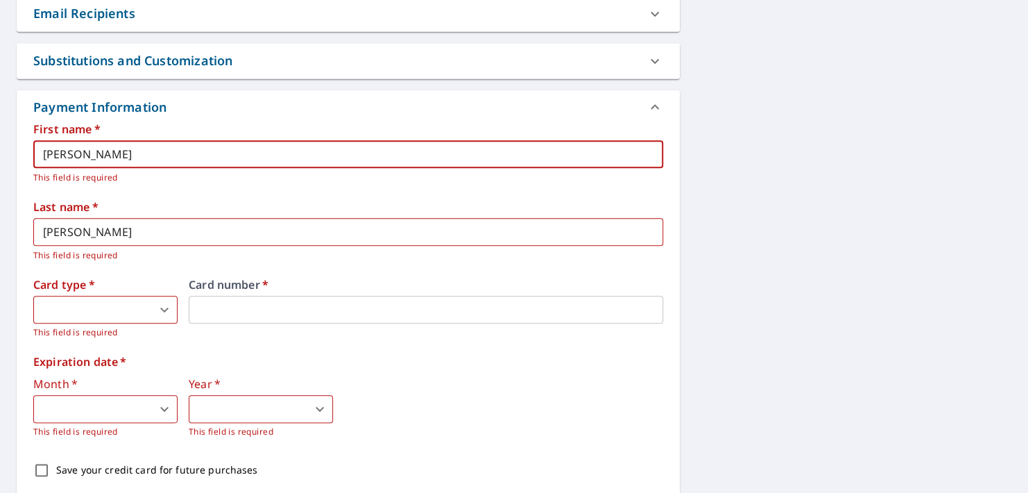
type input "[PERSON_NAME]"
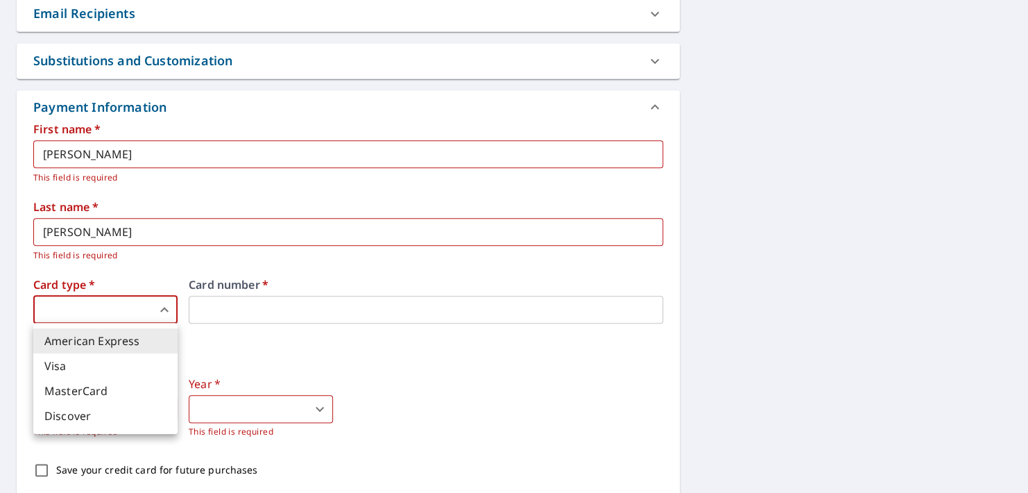
click at [92, 304] on body "RT RT Dashboard Order History Cancel Order RT Dashboard / Finalize Order Finali…" at bounding box center [514, 246] width 1028 height 493
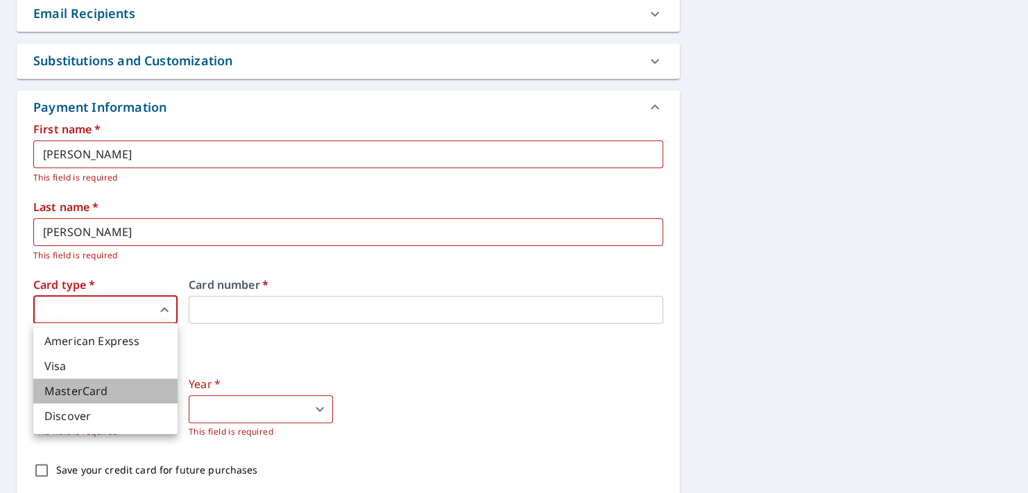
click at [76, 396] on li "MasterCard" at bounding box center [105, 390] width 144 height 25
type textarea "x"
type input "3"
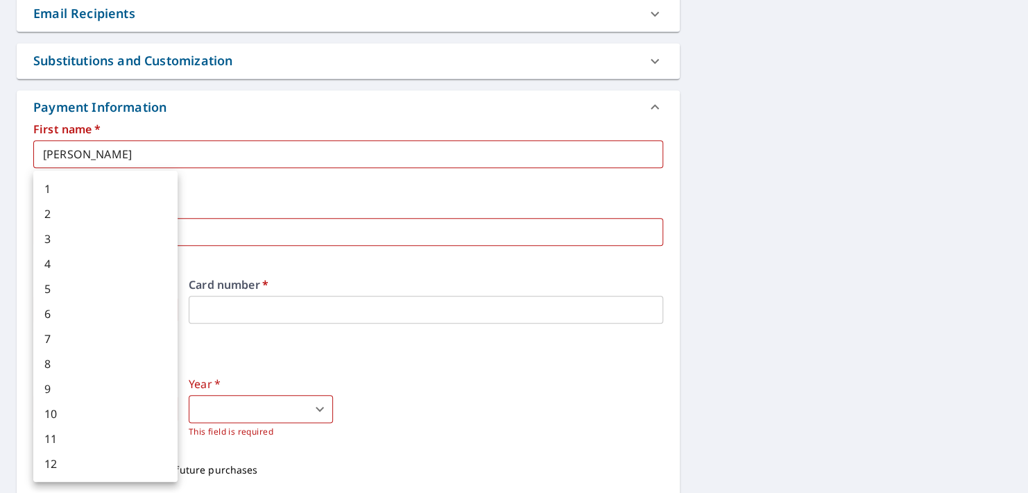
click at [94, 412] on body "RT RT Dashboard Order History Cancel Order RT Dashboard / Finalize Order Finali…" at bounding box center [514, 246] width 1028 height 493
click at [87, 343] on li "7" at bounding box center [105, 338] width 144 height 25
type textarea "x"
type input "7"
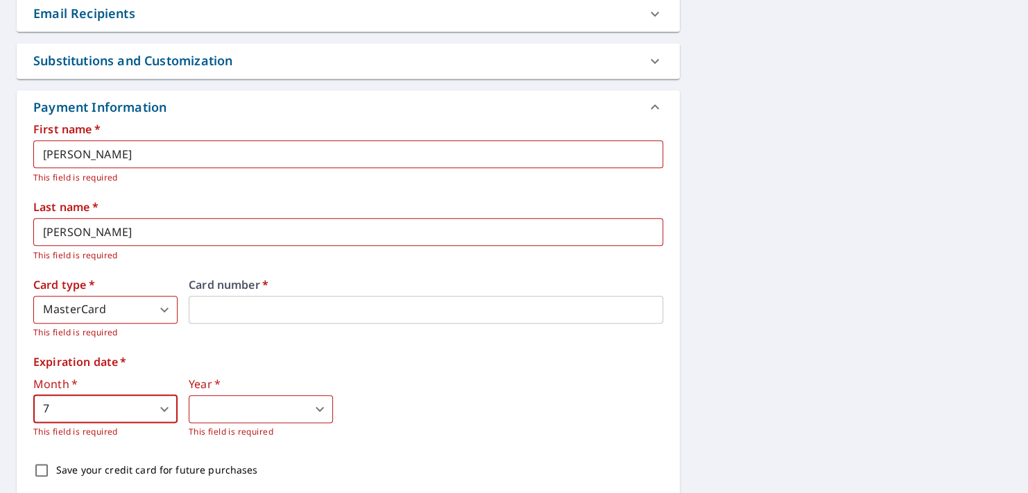
click at [203, 411] on body "RT RT Dashboard Order History Cancel Order RT Dashboard / Finalize Order Finali…" at bounding box center [514, 246] width 1028 height 493
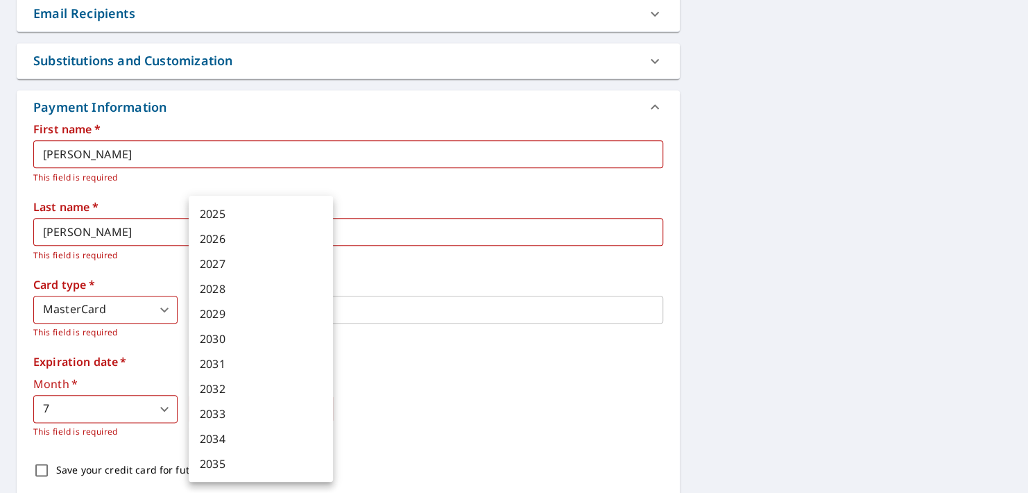
click at [206, 286] on li "2028" at bounding box center [261, 288] width 144 height 25
type textarea "x"
type input "2028"
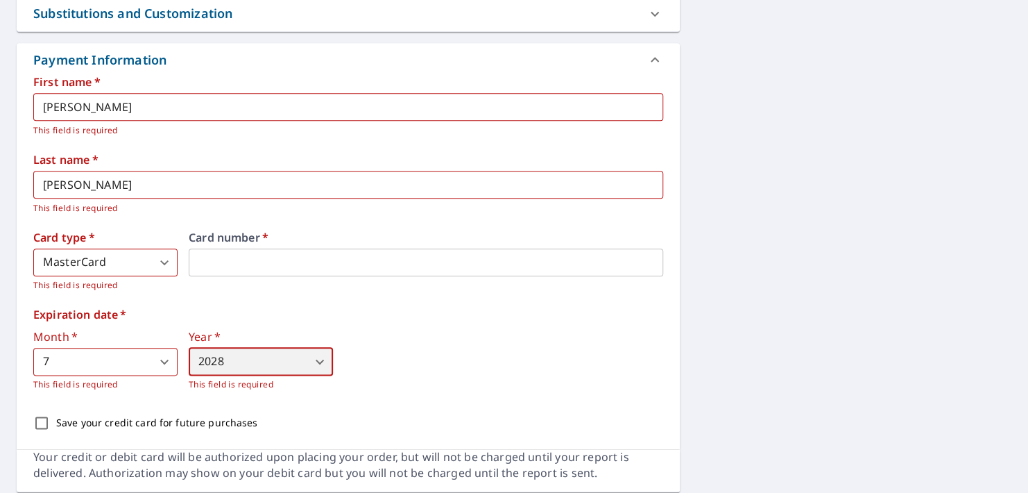
scroll to position [624, 0]
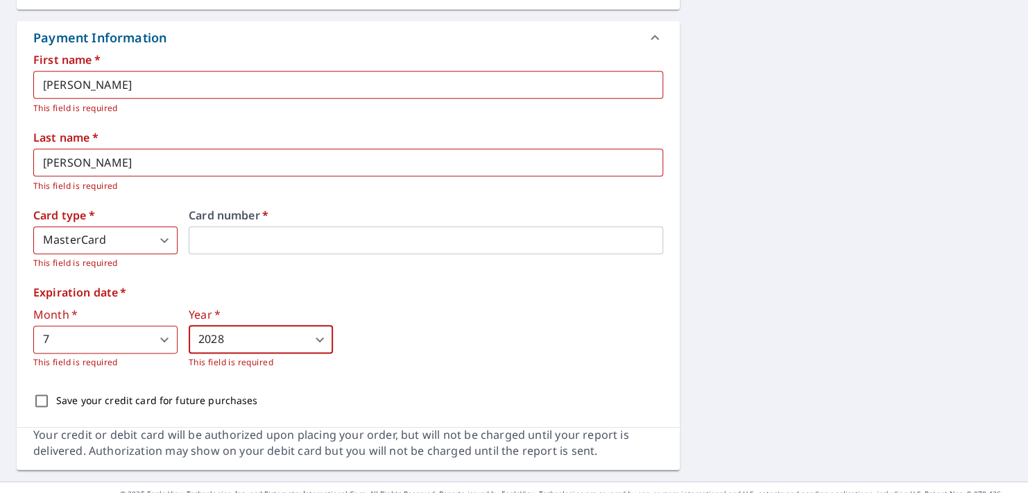
click at [45, 401] on input "Save your credit card for future purchases" at bounding box center [41, 400] width 29 height 29
checkbox input "true"
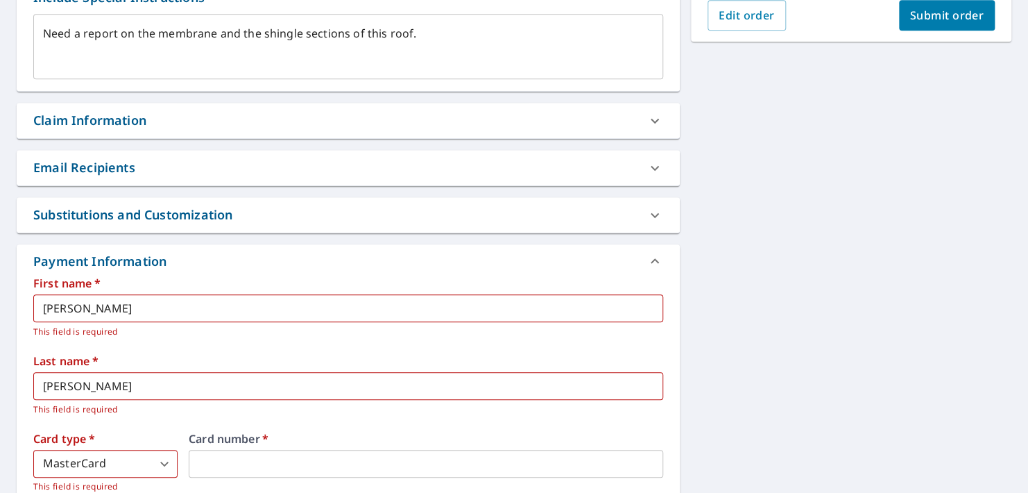
scroll to position [369, 0]
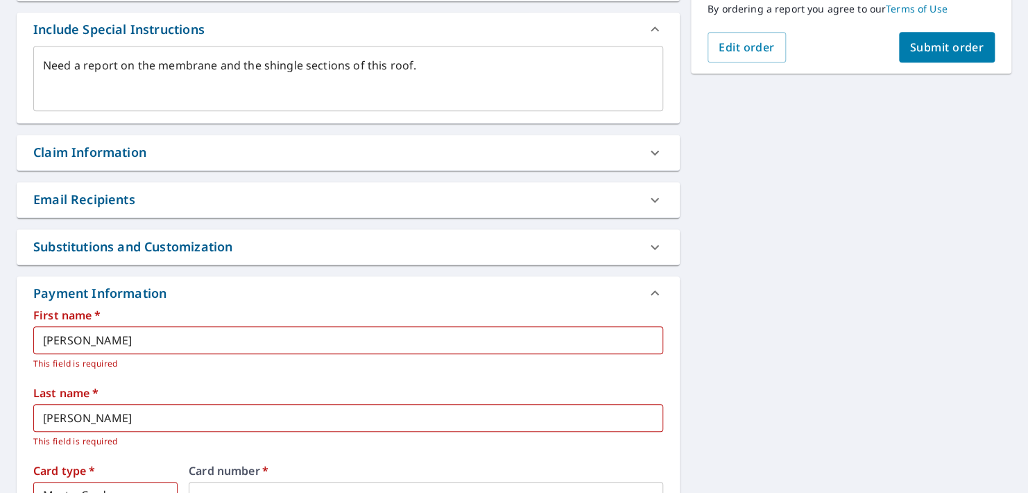
click at [411, 148] on div "Claim Information" at bounding box center [335, 152] width 605 height 19
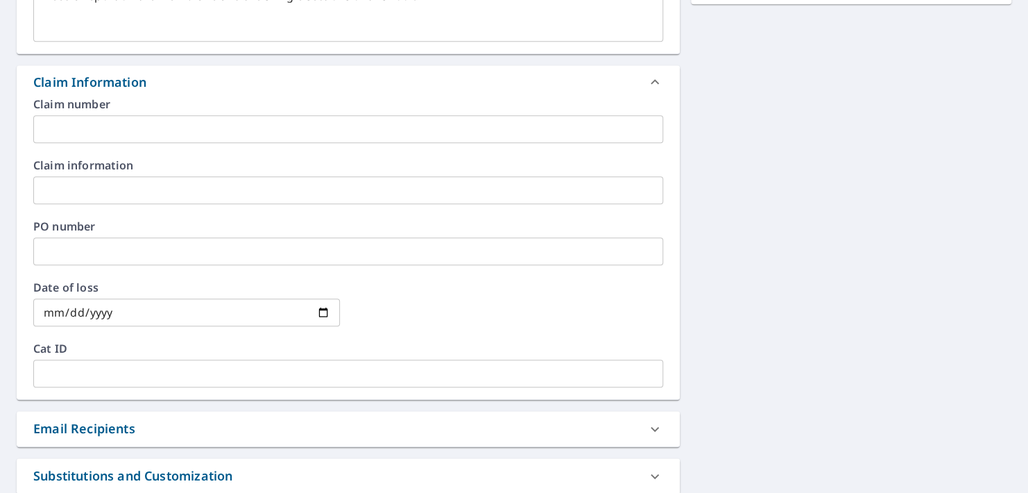
scroll to position [508, 0]
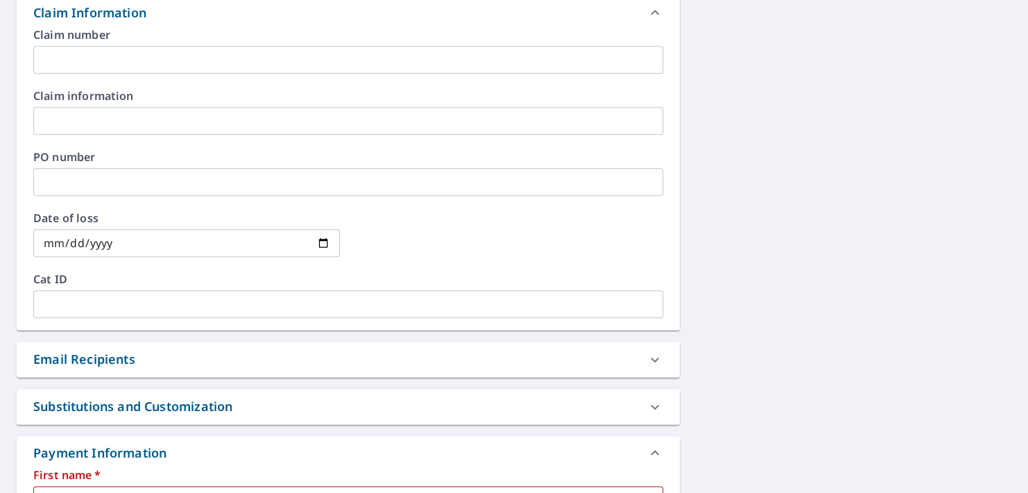
click at [377, 359] on div "Email Recipients" at bounding box center [335, 359] width 605 height 19
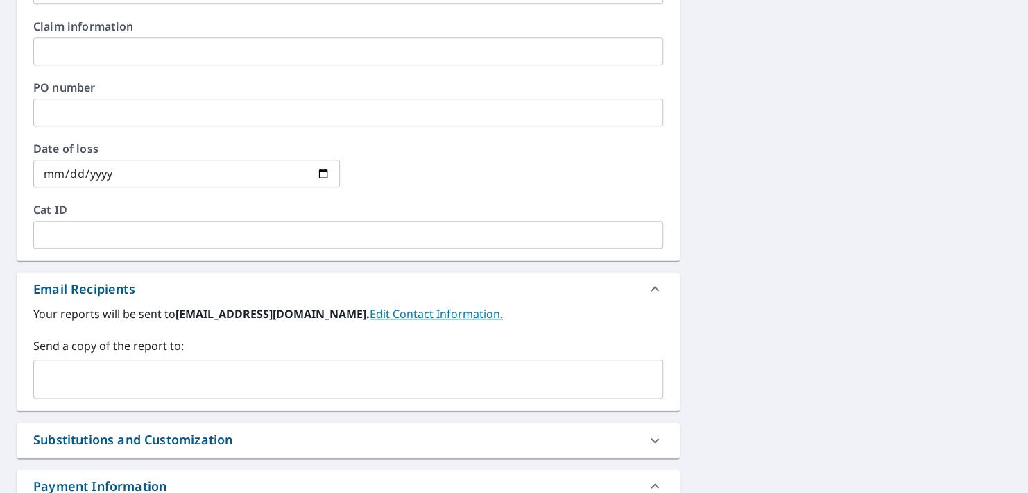
scroll to position [647, 0]
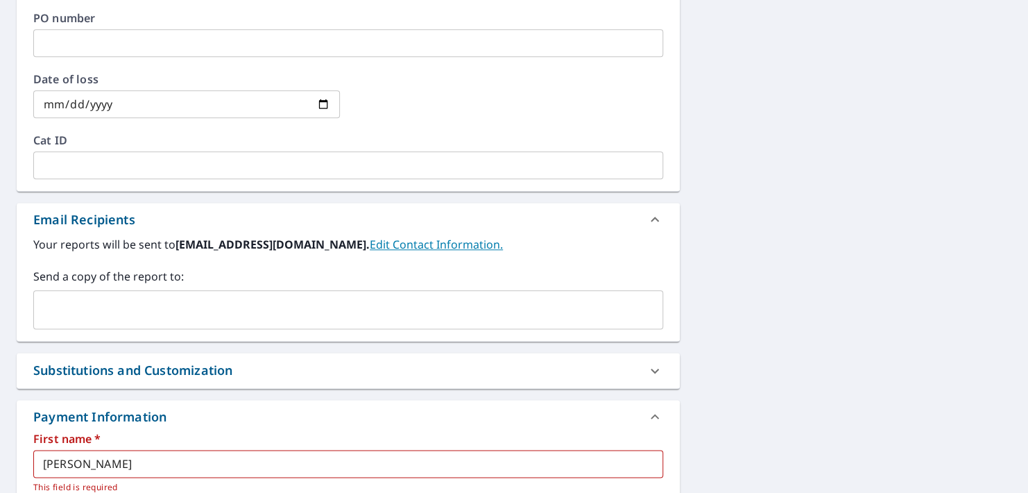
click at [373, 377] on div "Substitutions and Customization" at bounding box center [335, 370] width 605 height 19
type textarea "x"
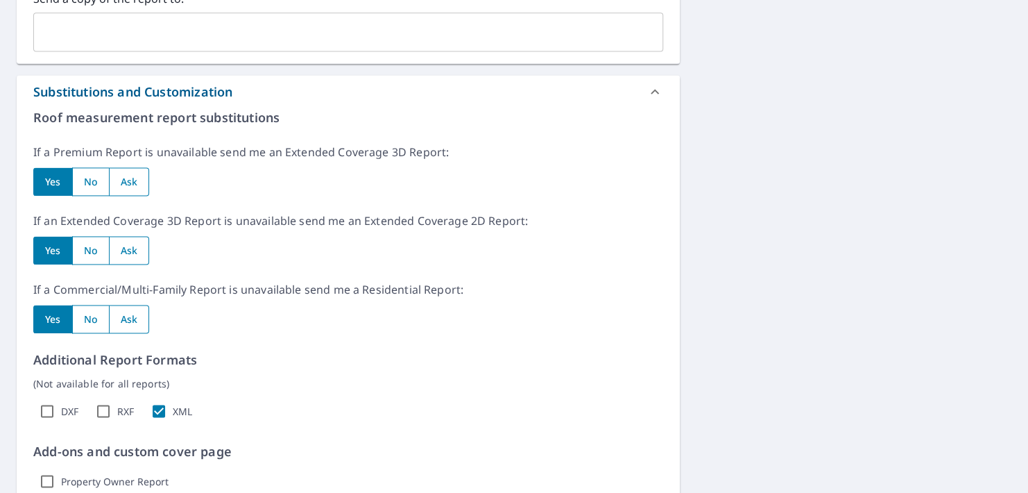
scroll to position [994, 0]
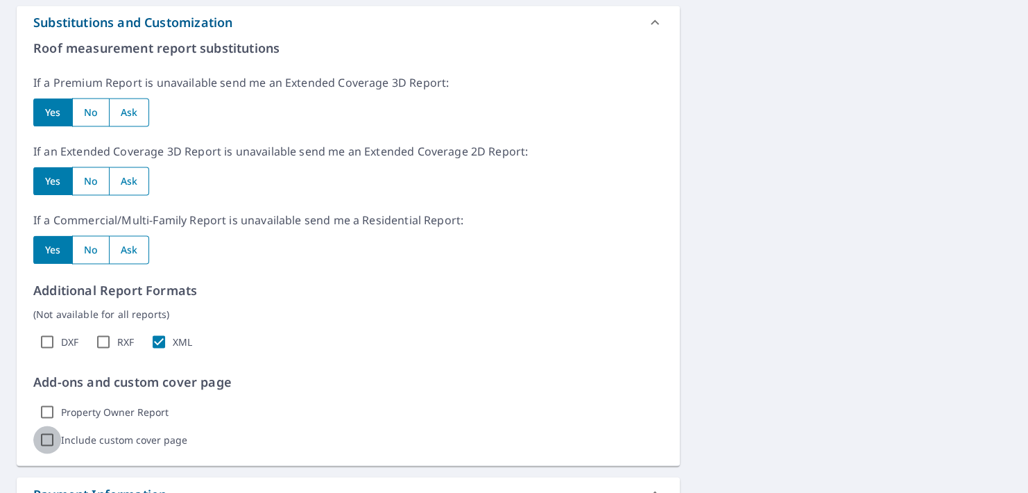
click at [44, 432] on input "Include custom cover page" at bounding box center [47, 439] width 28 height 28
checkbox input "true"
click at [242, 434] on p "Show options" at bounding box center [239, 439] width 64 height 15
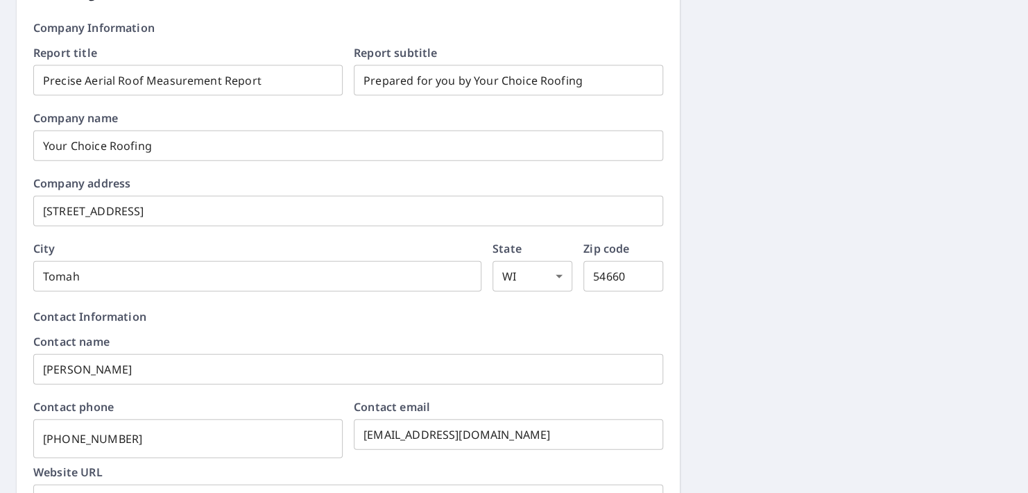
scroll to position [1549, 0]
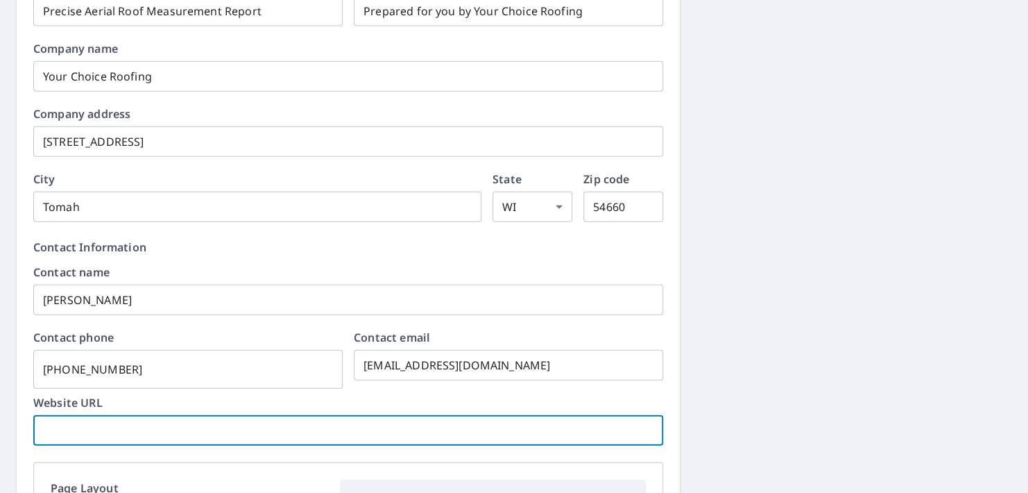
click at [246, 432] on input "text" at bounding box center [348, 430] width 630 height 39
type textarea "x"
type input "y"
type textarea "x"
type input "yo"
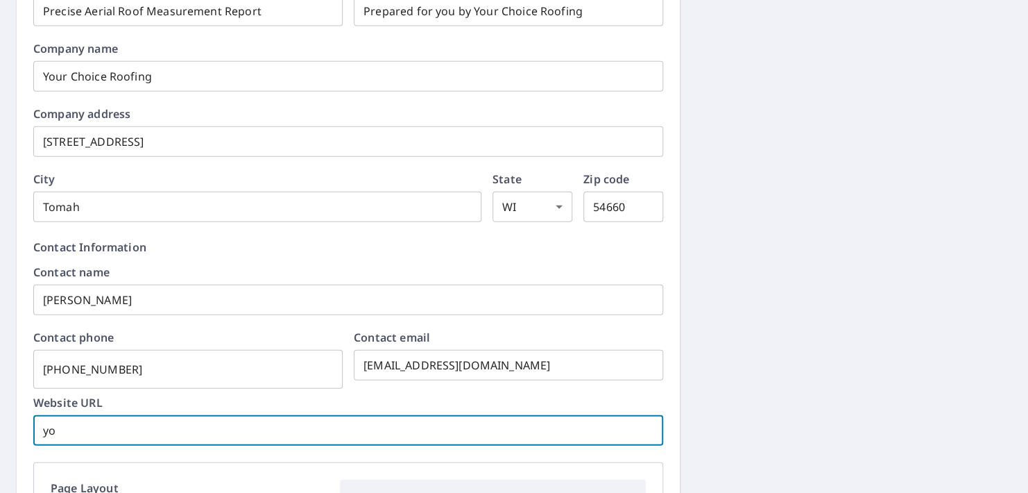
type textarea "x"
type input "you"
type textarea "x"
type input "your"
type textarea "x"
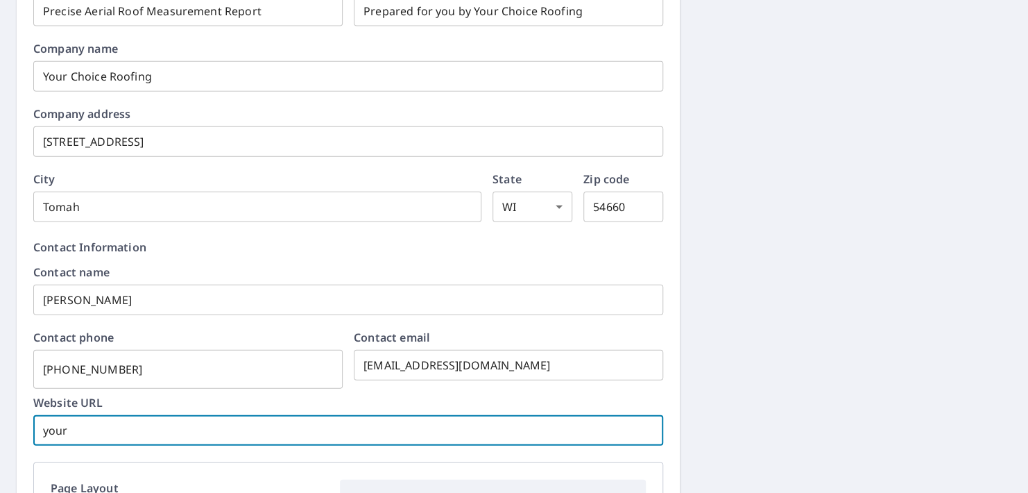
type input "yourc"
type textarea "x"
type input "yourch"
type textarea "x"
type input "yourcho"
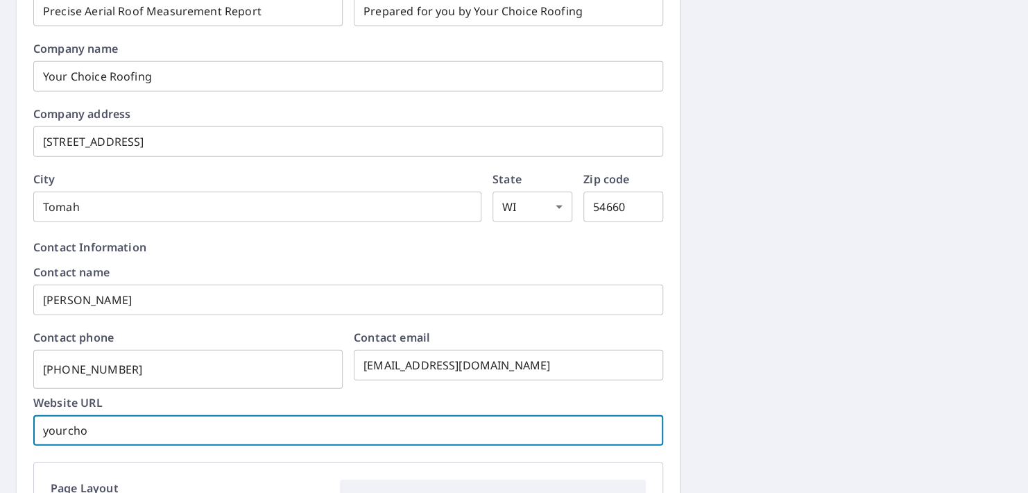
type textarea "x"
type input "yourchoi"
type textarea "x"
type input "yourchoic"
type textarea "x"
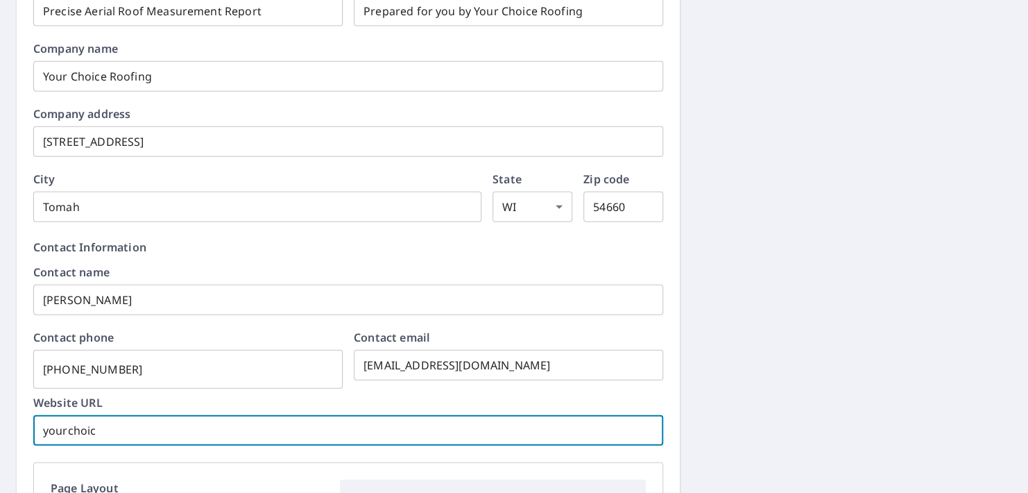
type input "yourchoice"
type textarea "x"
type input "yourchoicer"
type textarea "x"
type input "yourchoicero"
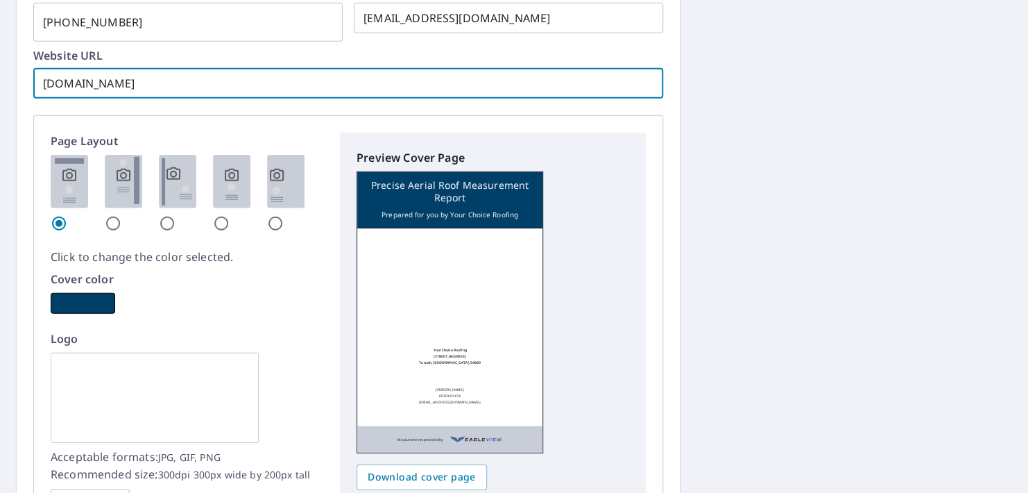
scroll to position [1965, 0]
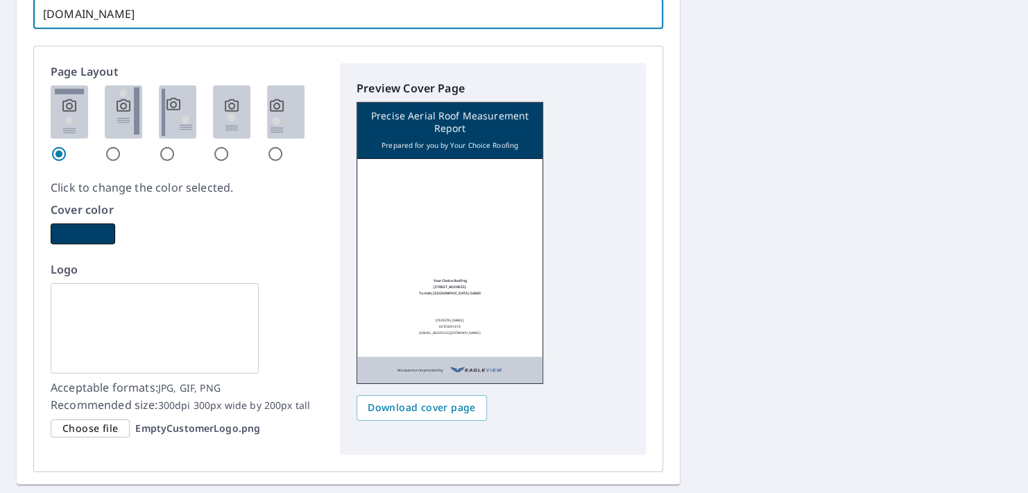
click at [94, 424] on span "Choose file" at bounding box center [90, 428] width 56 height 17
click at [0, 0] on input "Choose file EmptyCustomerLogo.png" at bounding box center [0, 0] width 0 height 0
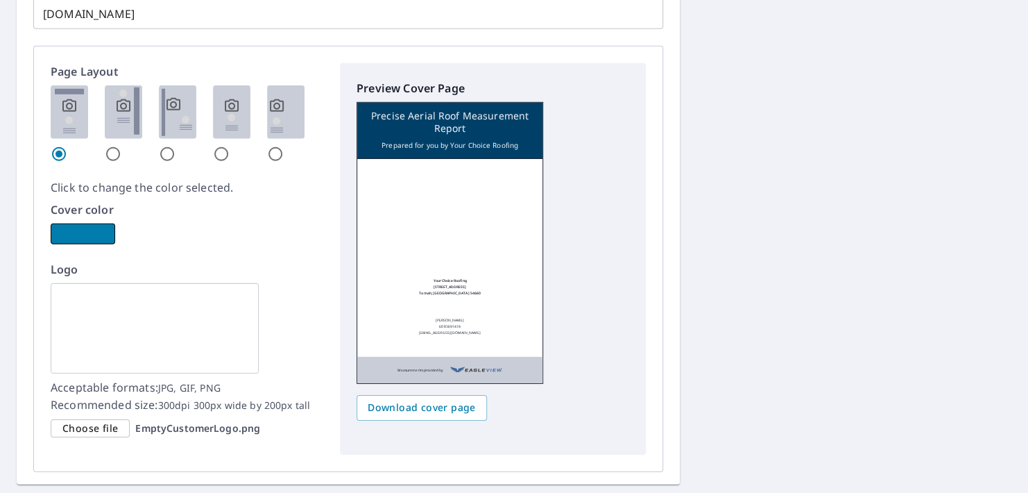
click at [93, 226] on button "button" at bounding box center [83, 233] width 65 height 21
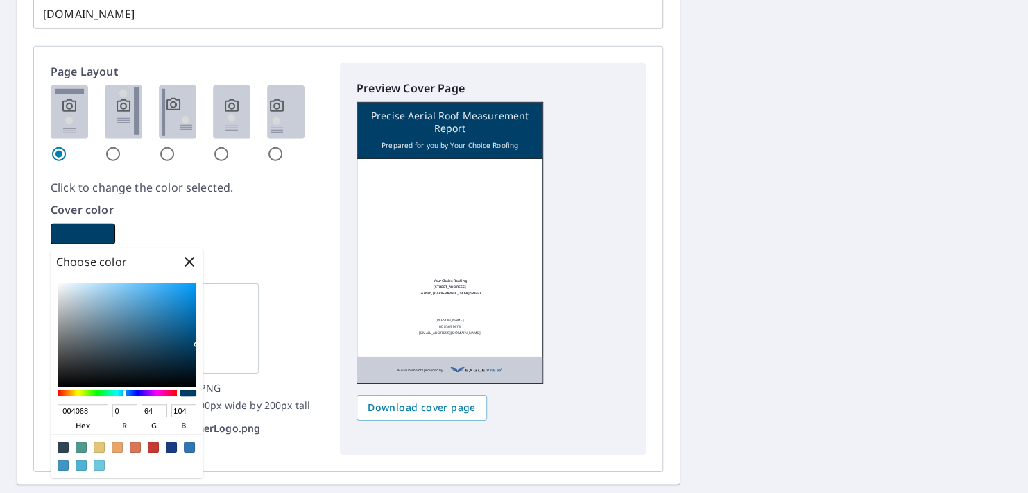
click at [149, 448] on div at bounding box center [153, 446] width 11 height 11
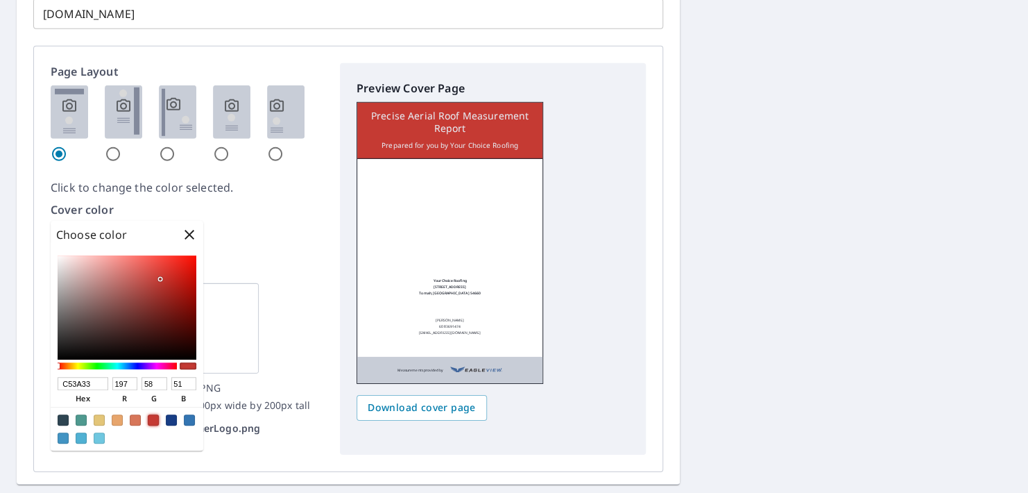
scroll to position [2034, 0]
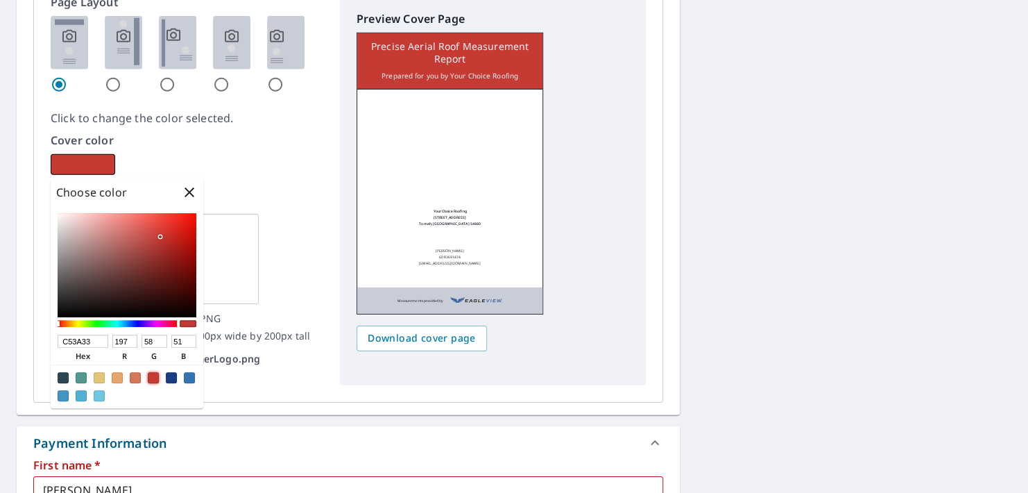
click at [173, 380] on div at bounding box center [171, 377] width 11 height 11
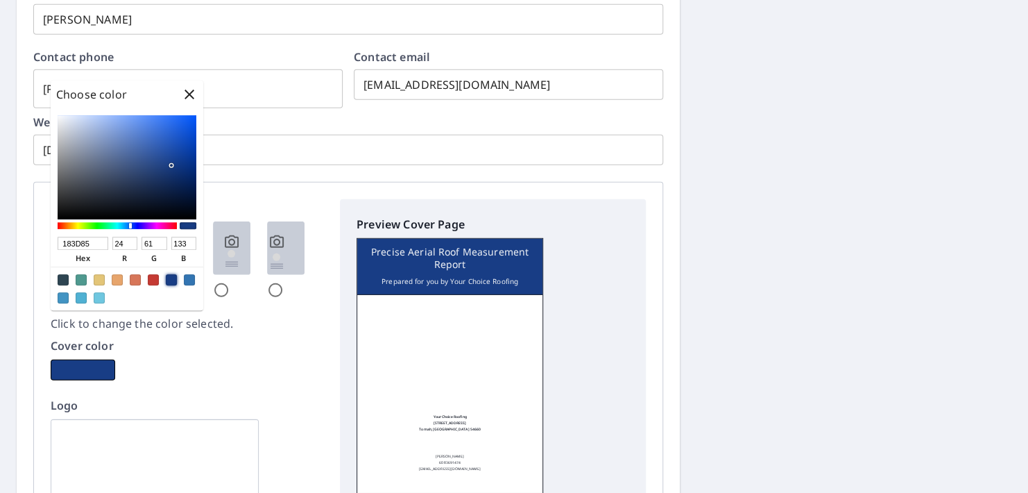
scroll to position [1826, 0]
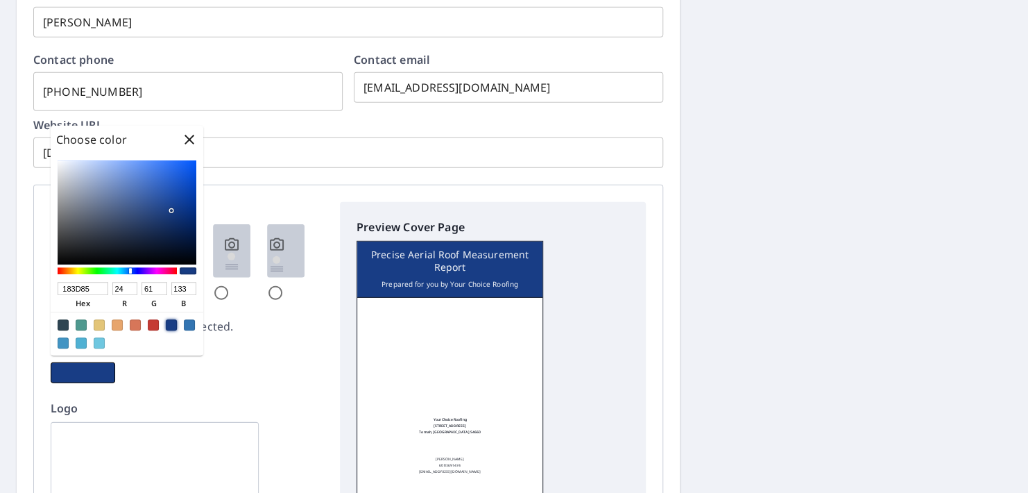
click at [187, 134] on icon "button" at bounding box center [189, 139] width 17 height 17
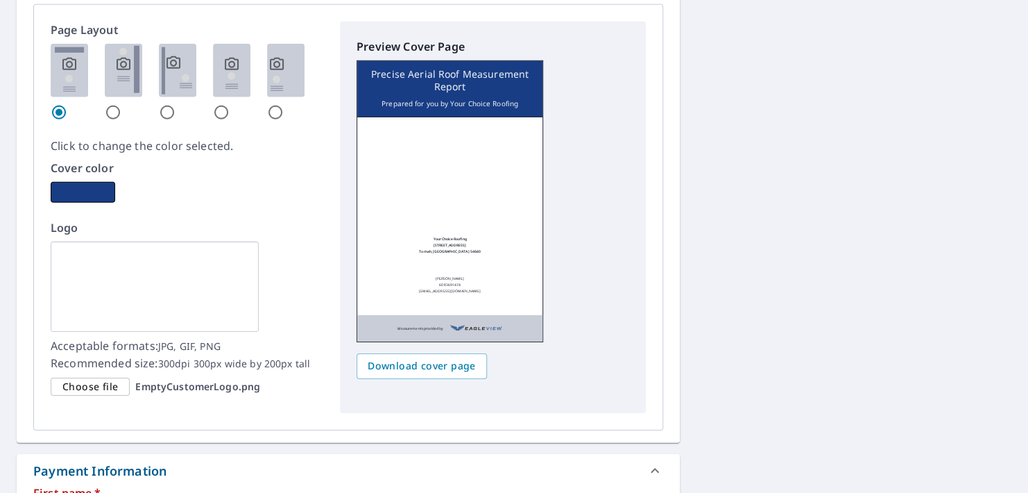
scroll to position [2034, 0]
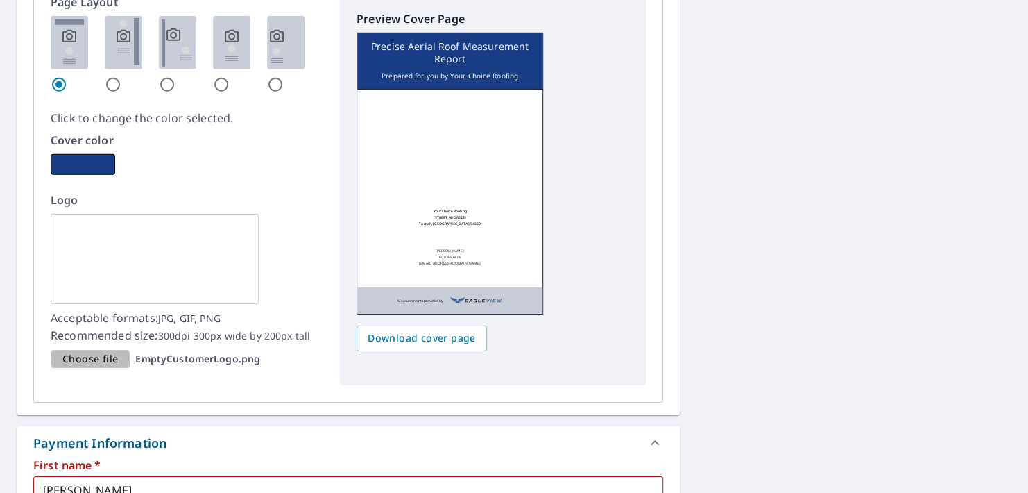
click at [87, 351] on span "Choose file" at bounding box center [90, 358] width 56 height 17
click at [0, 0] on input "Choose file EmptyCustomerLogo.png" at bounding box center [0, 0] width 0 height 0
